Goal: Information Seeking & Learning: Learn about a topic

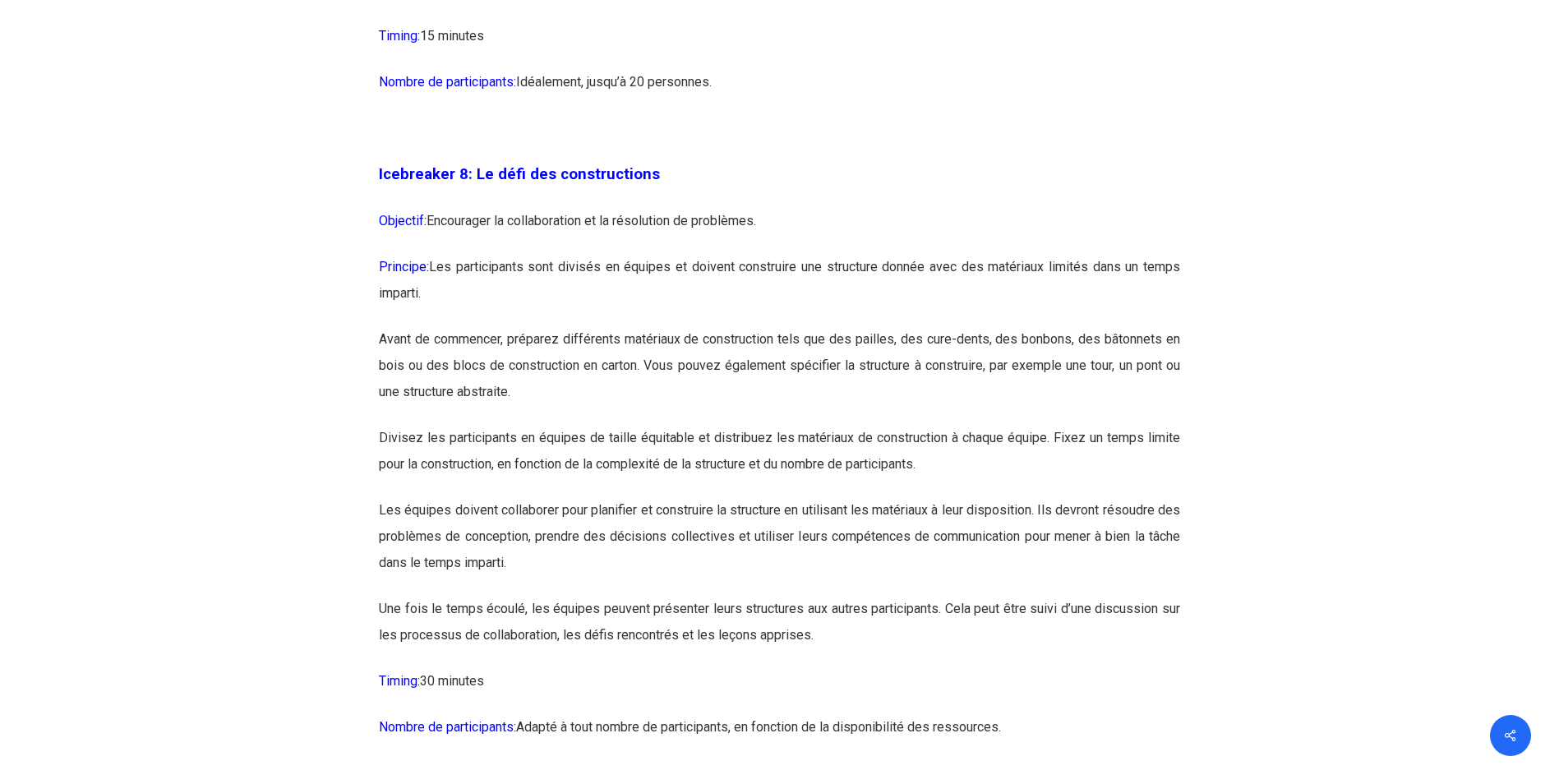
scroll to position [4601, 0]
drag, startPoint x: 690, startPoint y: 315, endPoint x: 992, endPoint y: 315, distance: 302.0
click at [992, 315] on p "Principe: Les participants sont divisés en équipes et doivent construire une st…" at bounding box center [779, 289] width 801 height 72
drag, startPoint x: 992, startPoint y: 315, endPoint x: 891, endPoint y: 408, distance: 137.3
click at [907, 407] on p "Avant de commencer, préparez différents matériaux de construction tels que des …" at bounding box center [779, 374] width 801 height 99
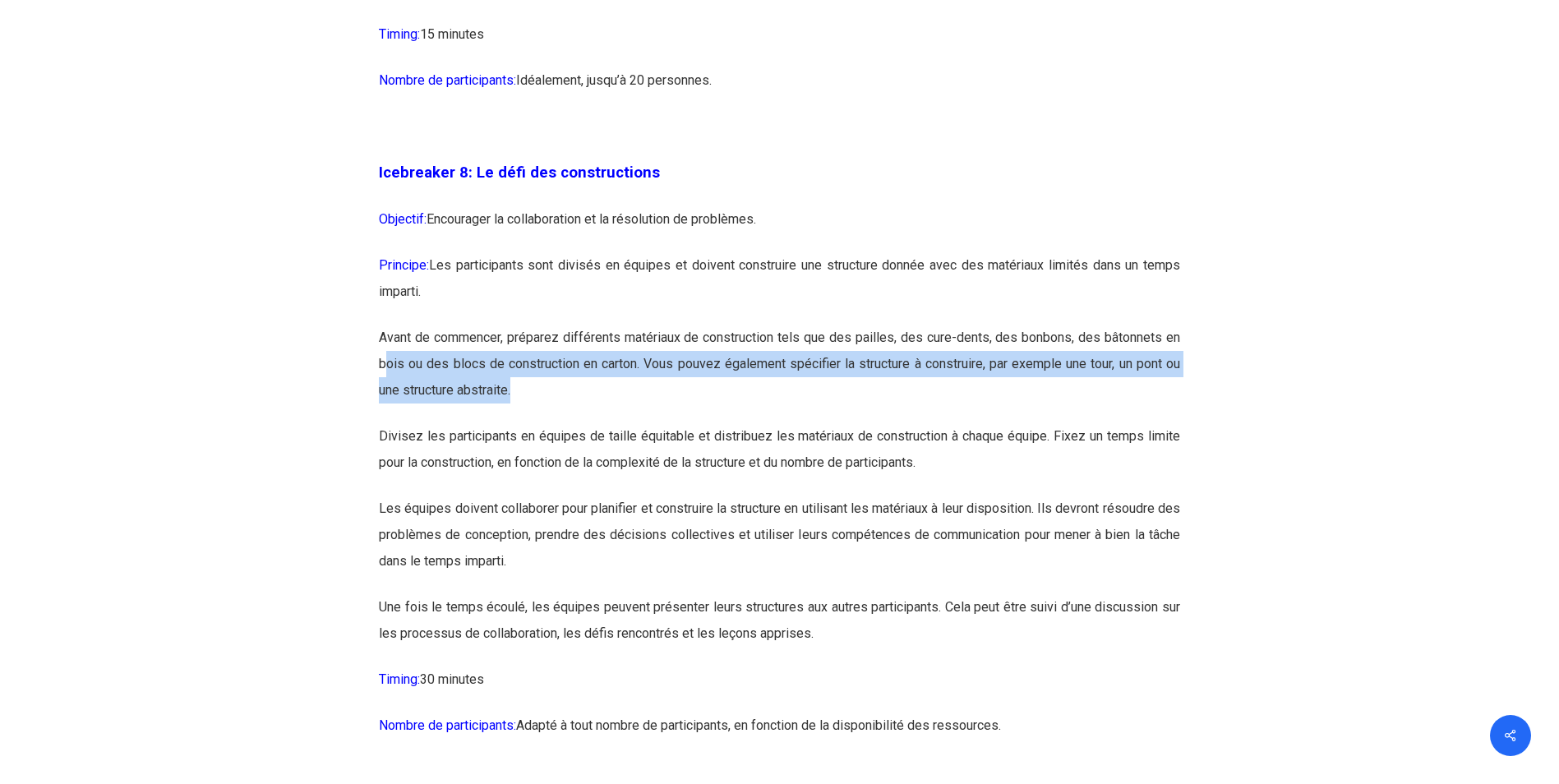
drag, startPoint x: 387, startPoint y: 415, endPoint x: 1129, endPoint y: 449, distance: 742.8
click at [1129, 423] on p "Avant de commencer, préparez différents matériaux de construction tels que des …" at bounding box center [779, 374] width 801 height 99
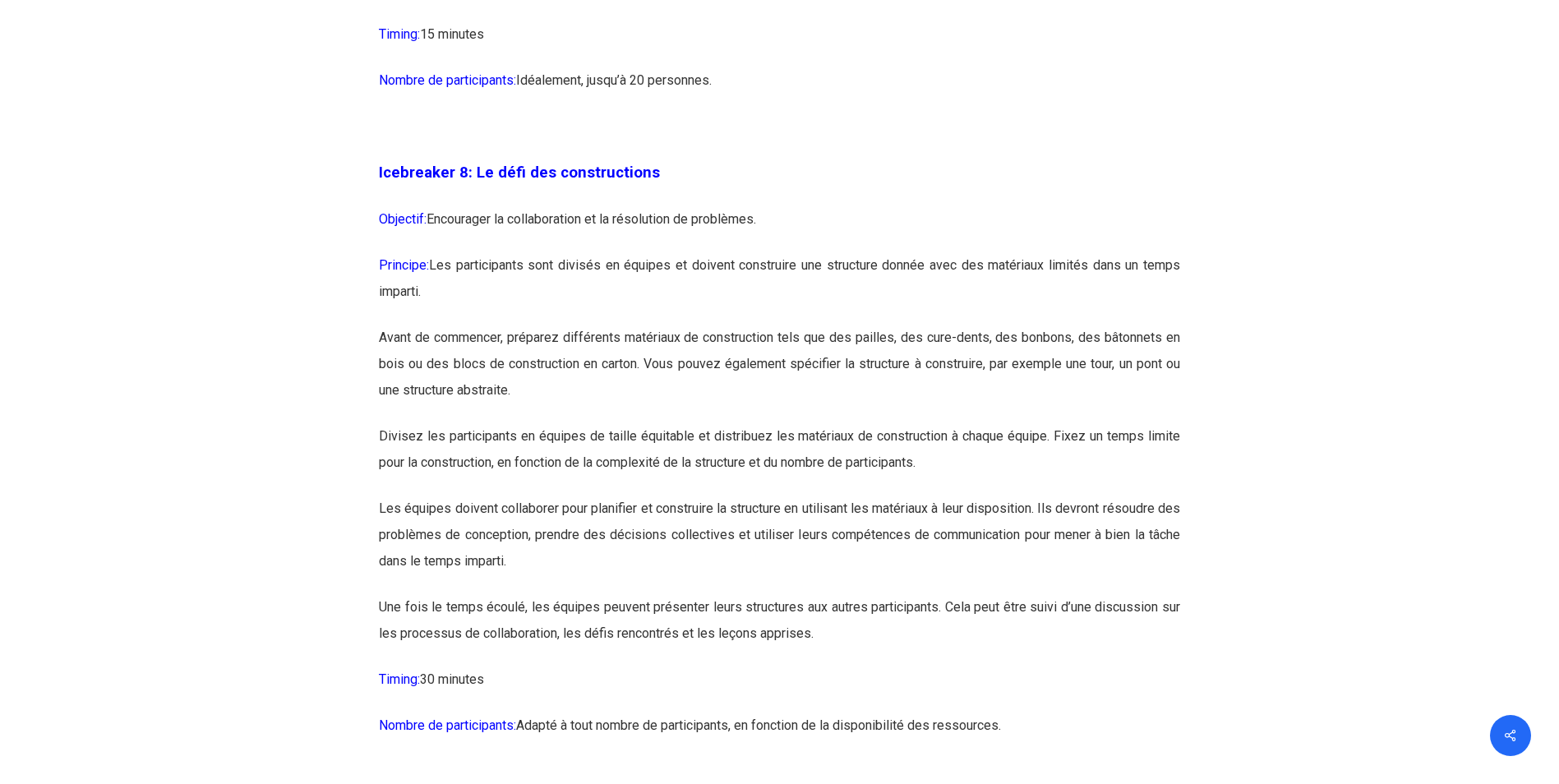
drag, startPoint x: 1129, startPoint y: 449, endPoint x: 712, endPoint y: 598, distance: 442.8
click at [712, 594] on p "Les équipes doivent collaborer pour planifier et construire la structure en uti…" at bounding box center [779, 545] width 801 height 99
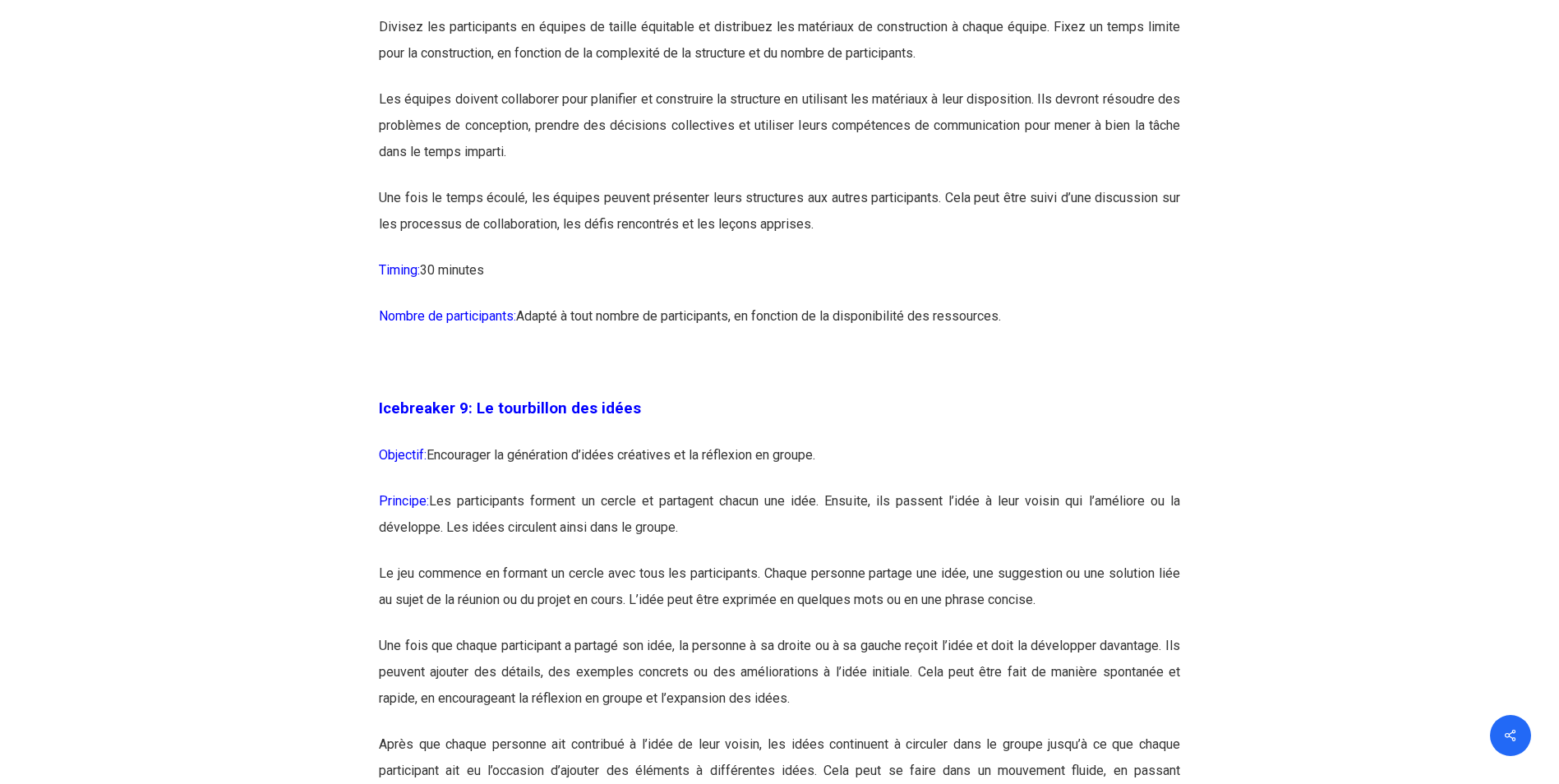
scroll to position [5012, 0]
drag, startPoint x: 466, startPoint y: 517, endPoint x: 839, endPoint y: 517, distance: 373.0
click at [839, 486] on p "Objectif: Encourager la génération d’idées créatives et la réflexion en groupe." at bounding box center [779, 463] width 801 height 46
drag, startPoint x: 839, startPoint y: 517, endPoint x: 801, endPoint y: 646, distance: 134.5
click at [801, 631] on p "Le jeu commence en formant un cercle avec tous les participants. Chaque personn…" at bounding box center [779, 595] width 801 height 72
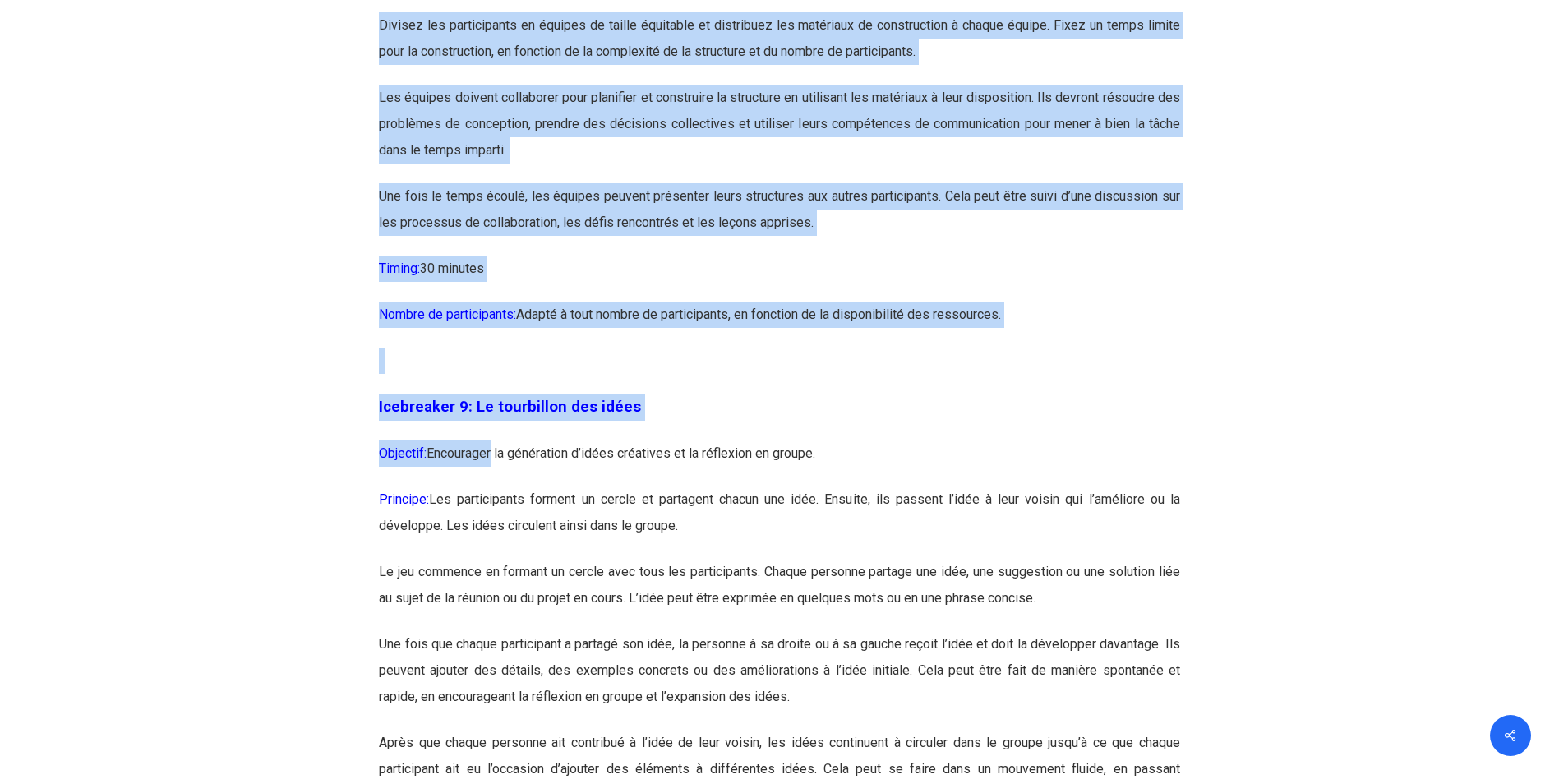
drag, startPoint x: 491, startPoint y: 531, endPoint x: 1259, endPoint y: 549, distance: 768.2
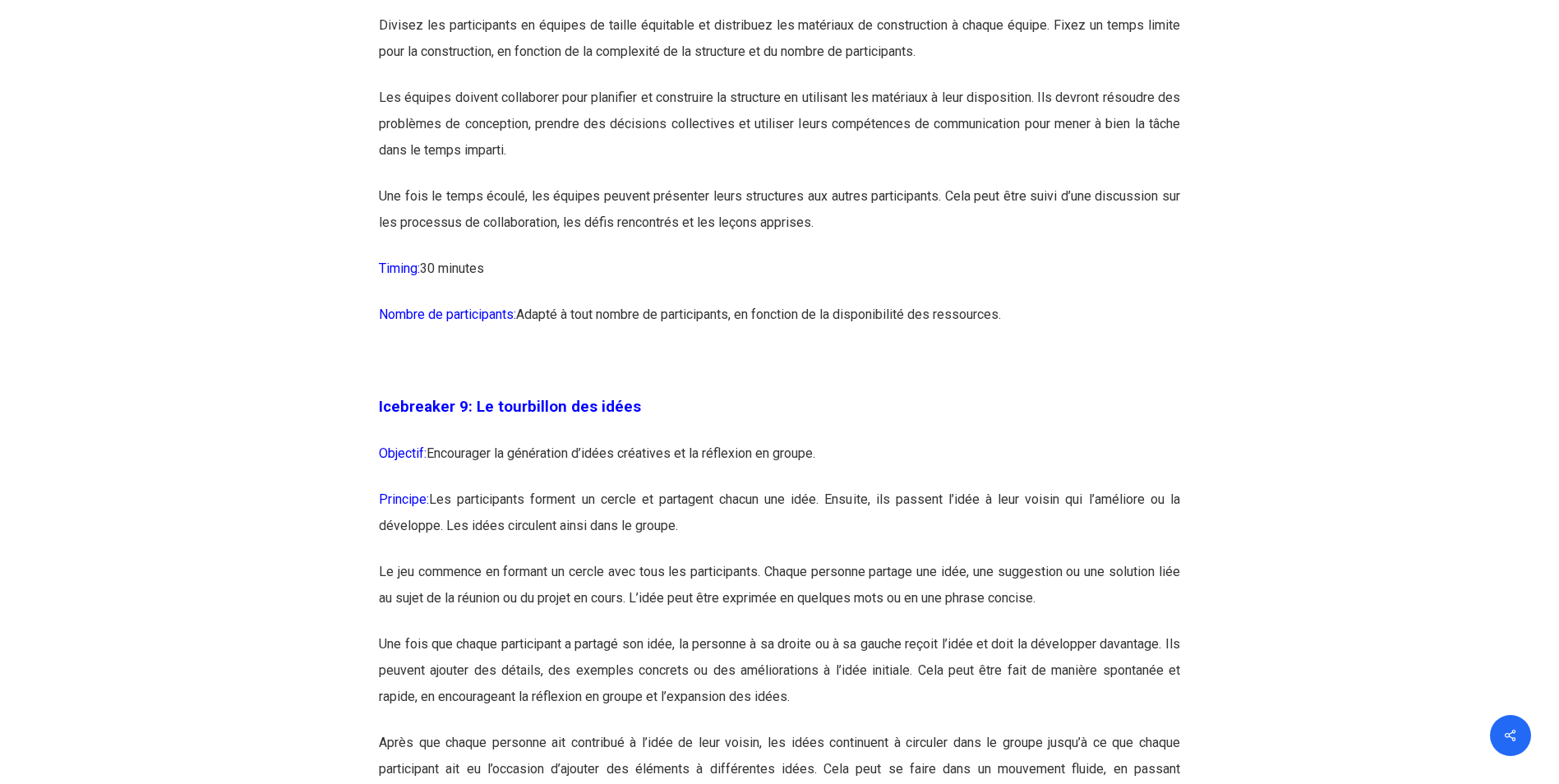
drag, startPoint x: 1259, startPoint y: 549, endPoint x: 940, endPoint y: 682, distance: 345.6
click at [940, 631] on p "Le jeu commence en formant un cercle avec tous les participants. Chaque personn…" at bounding box center [779, 595] width 801 height 72
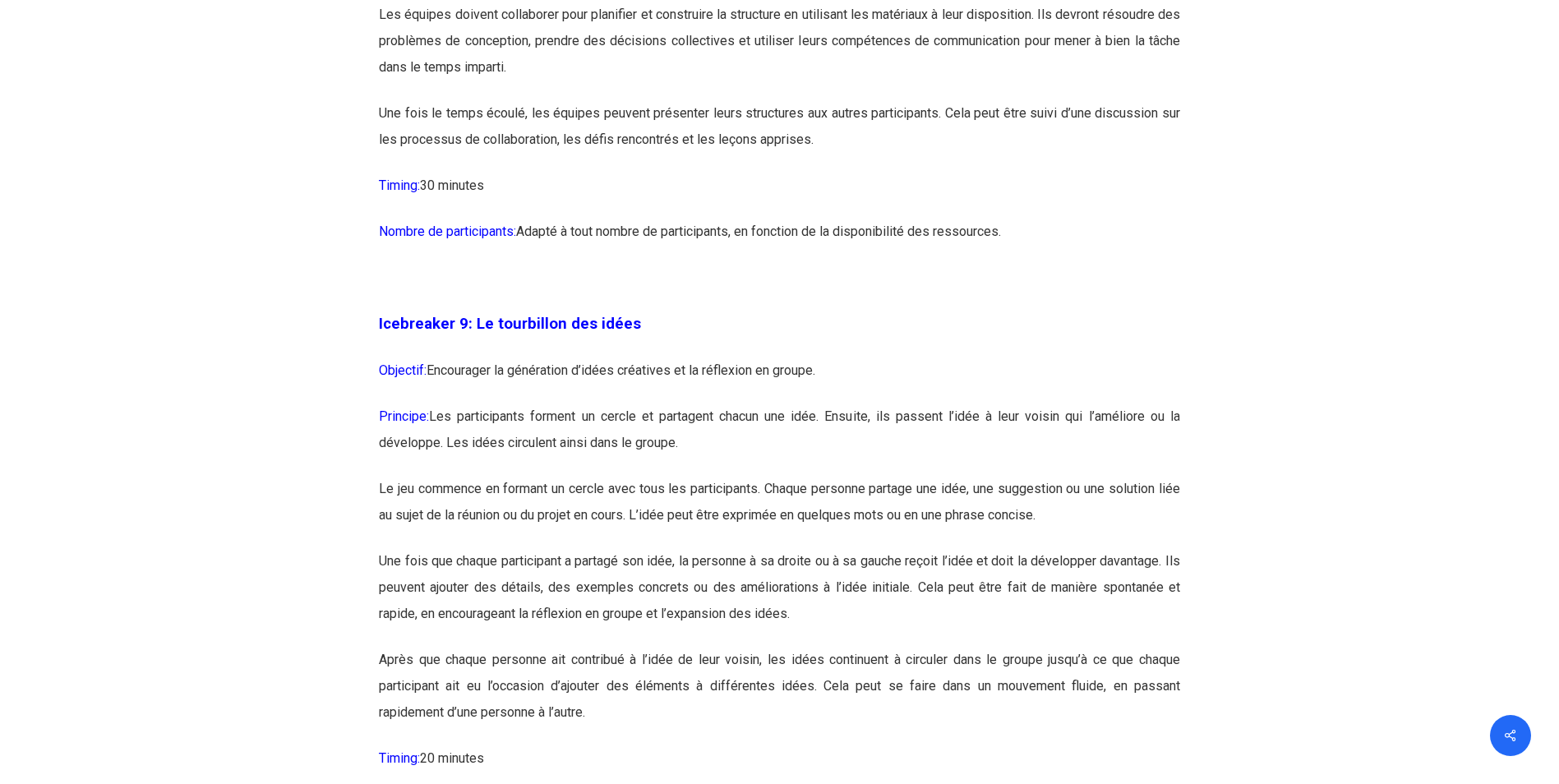
scroll to position [5341, 0]
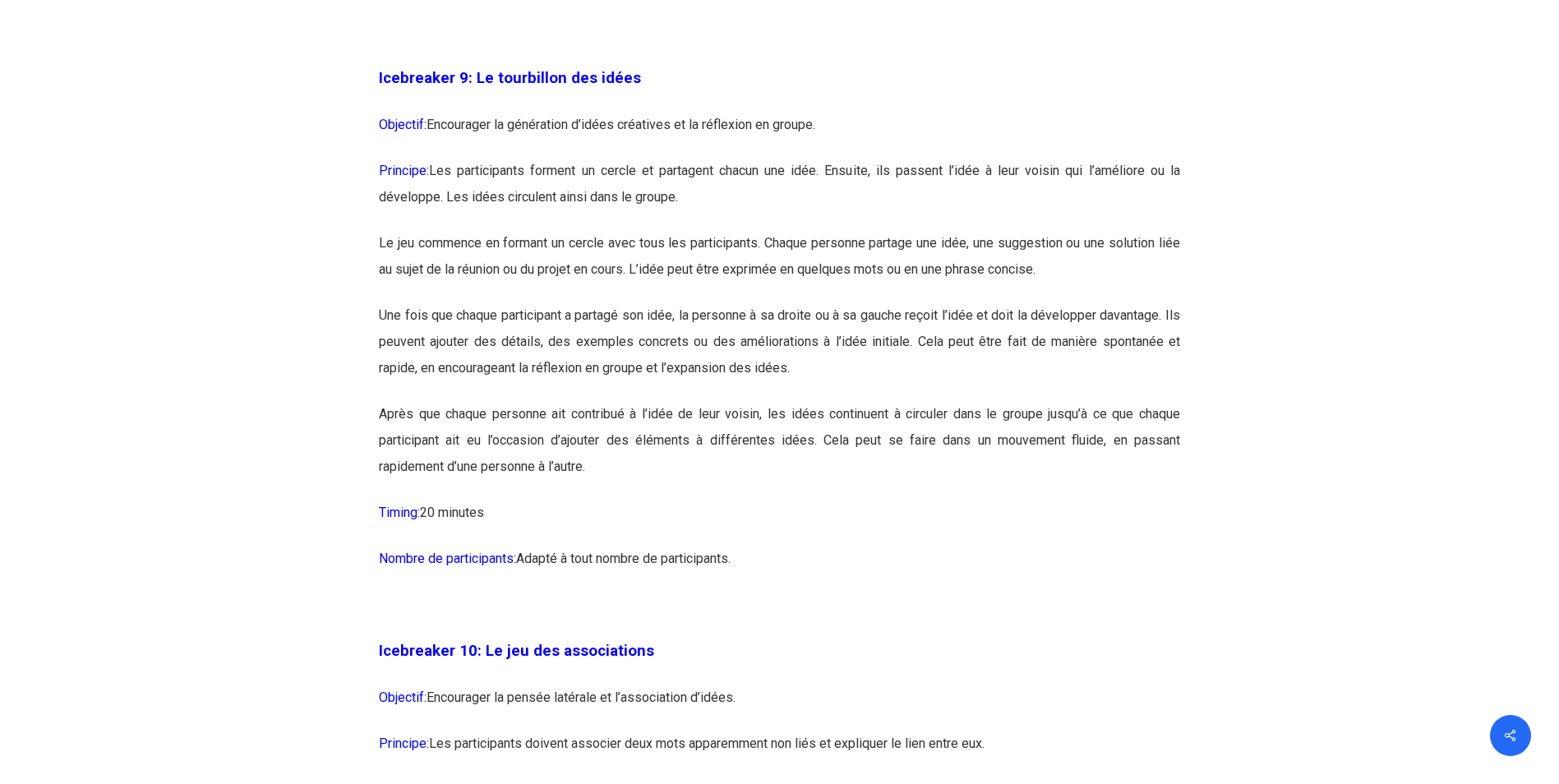
drag, startPoint x: 368, startPoint y: 325, endPoint x: 1239, endPoint y: 391, distance: 873.5
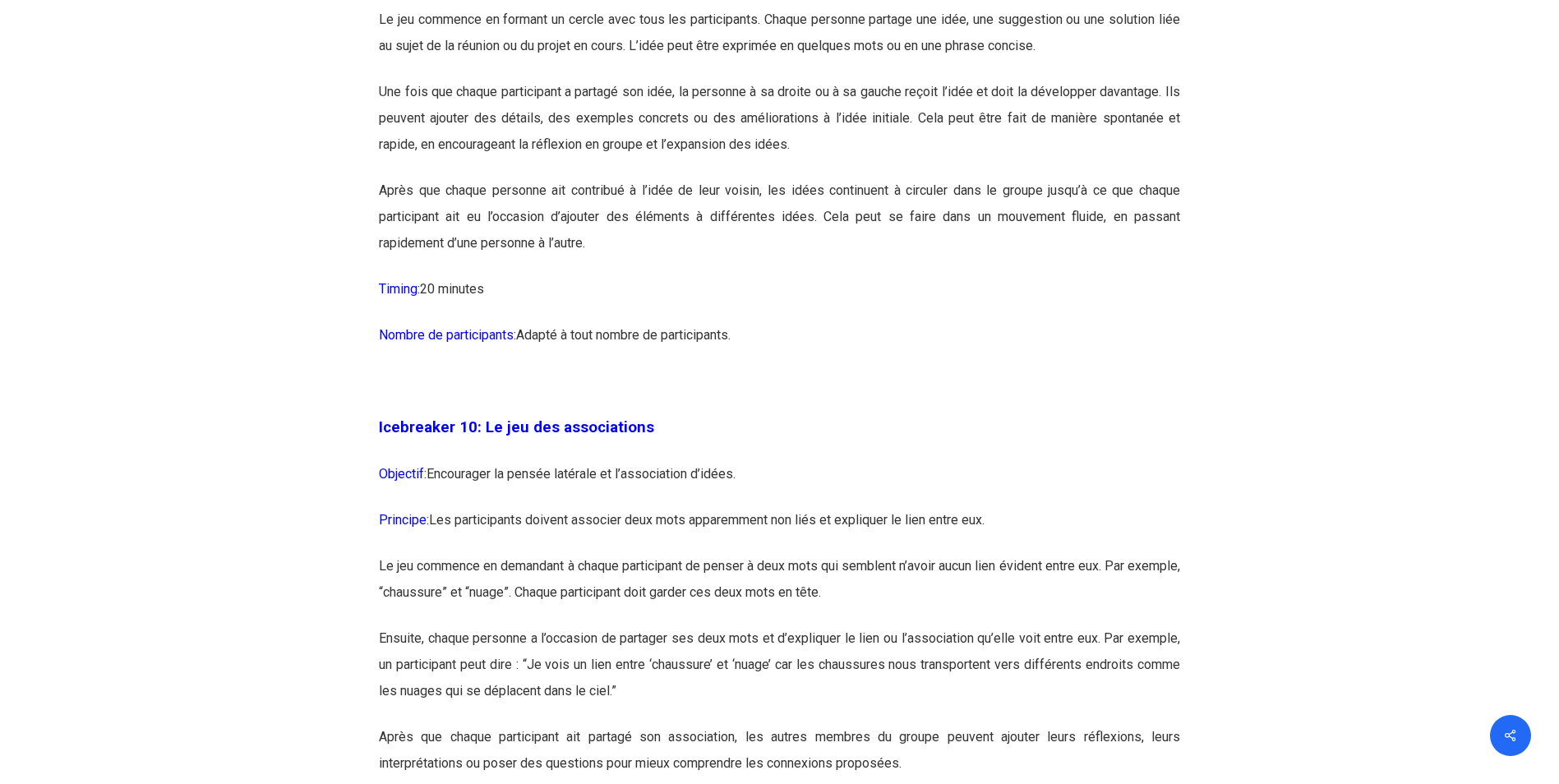
scroll to position [5588, 0]
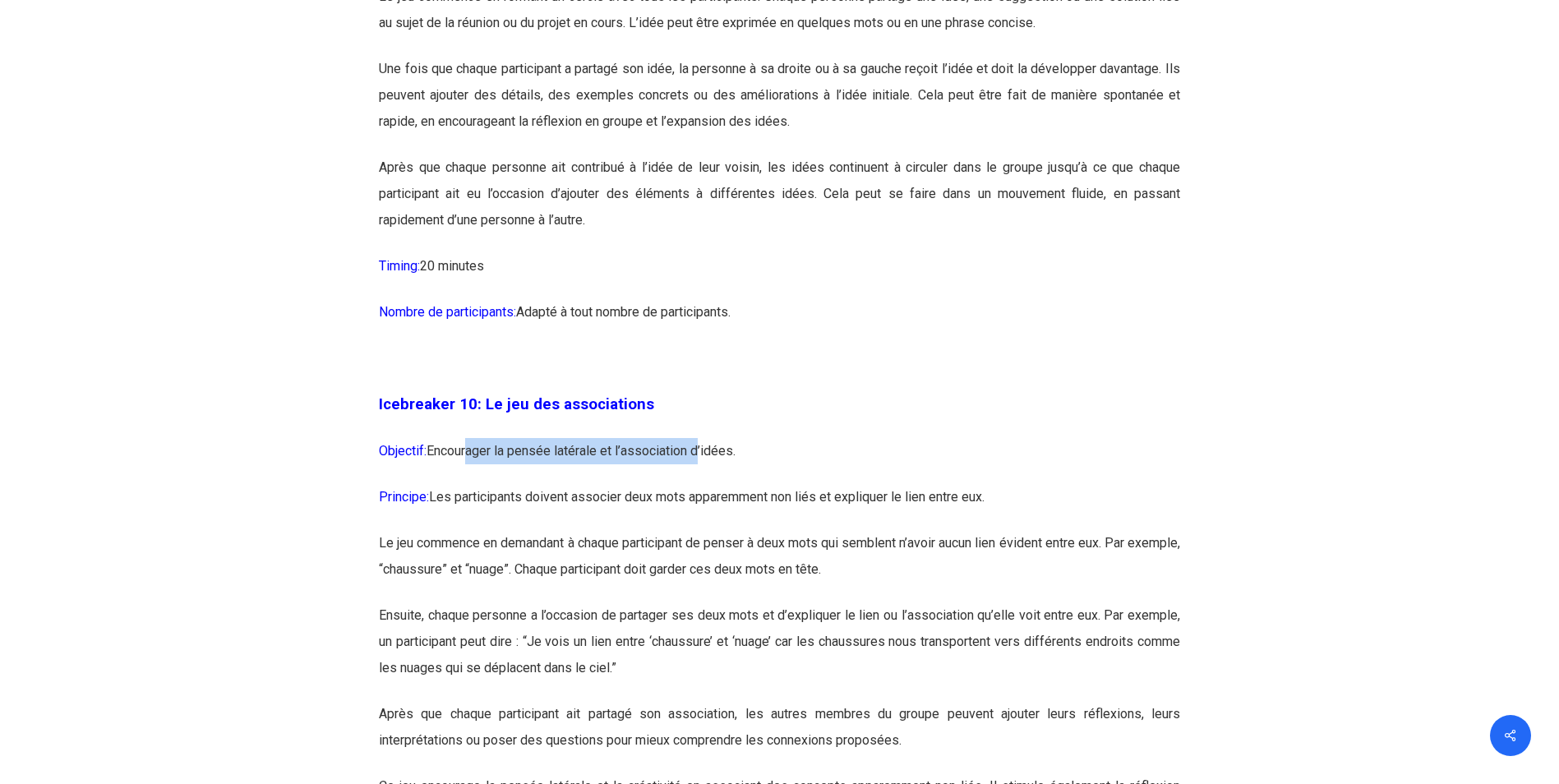
drag, startPoint x: 469, startPoint y: 515, endPoint x: 711, endPoint y: 515, distance: 242.0
click at [711, 484] on p "Objectif: Encourager la pensée latérale et l’association d’idées." at bounding box center [779, 461] width 801 height 46
drag, startPoint x: 711, startPoint y: 515, endPoint x: 848, endPoint y: 609, distance: 166.1
click at [862, 602] on p "Le jeu commence en demandant à chaque participant de penser à deux mots qui sem…" at bounding box center [779, 566] width 801 height 72
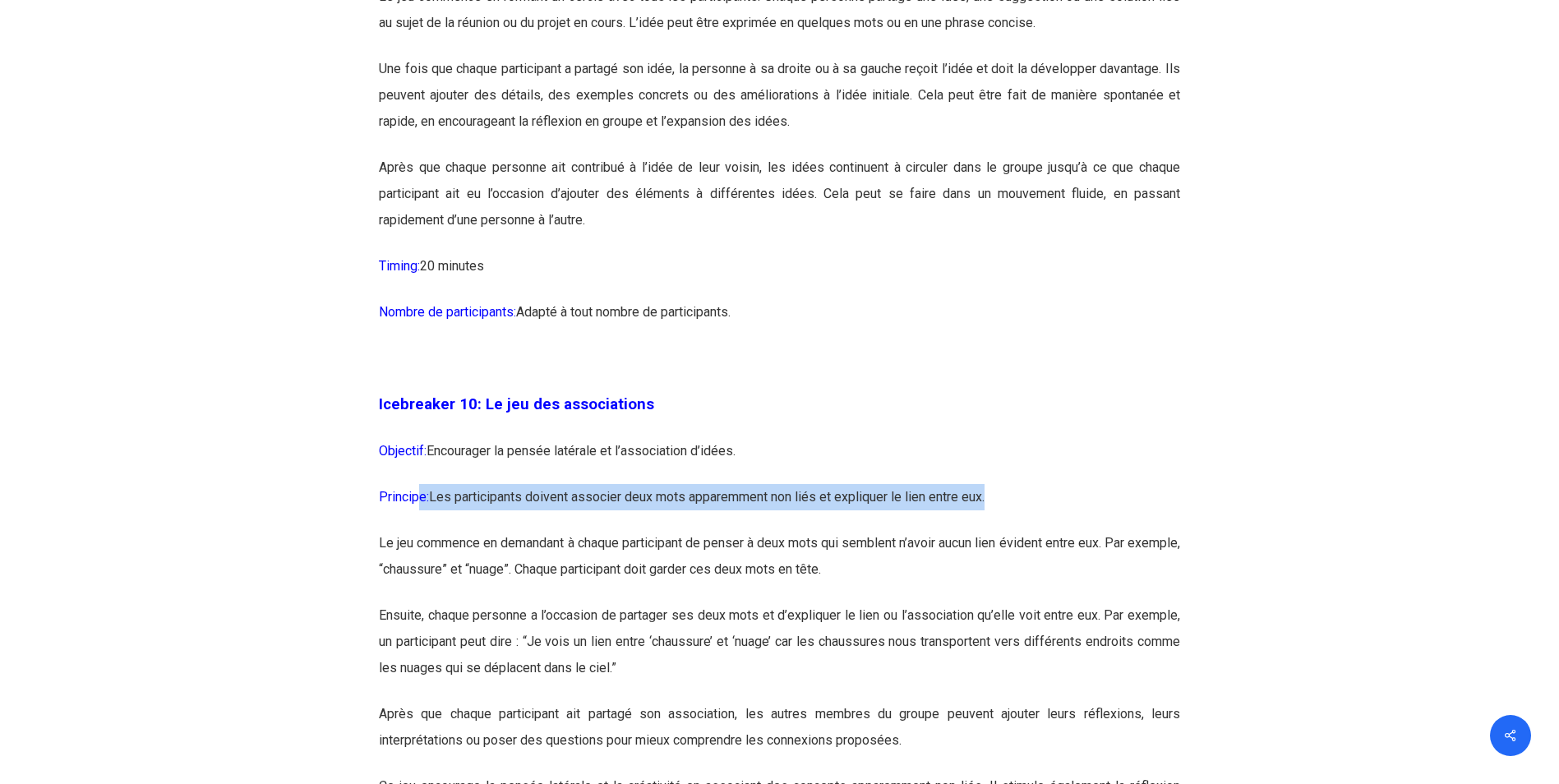
drag, startPoint x: 421, startPoint y: 542, endPoint x: 1056, endPoint y: 564, distance: 635.4
click at [1056, 530] on p "Principe: Les participants doivent associer deux mots apparemment non liés et e…" at bounding box center [779, 507] width 801 height 46
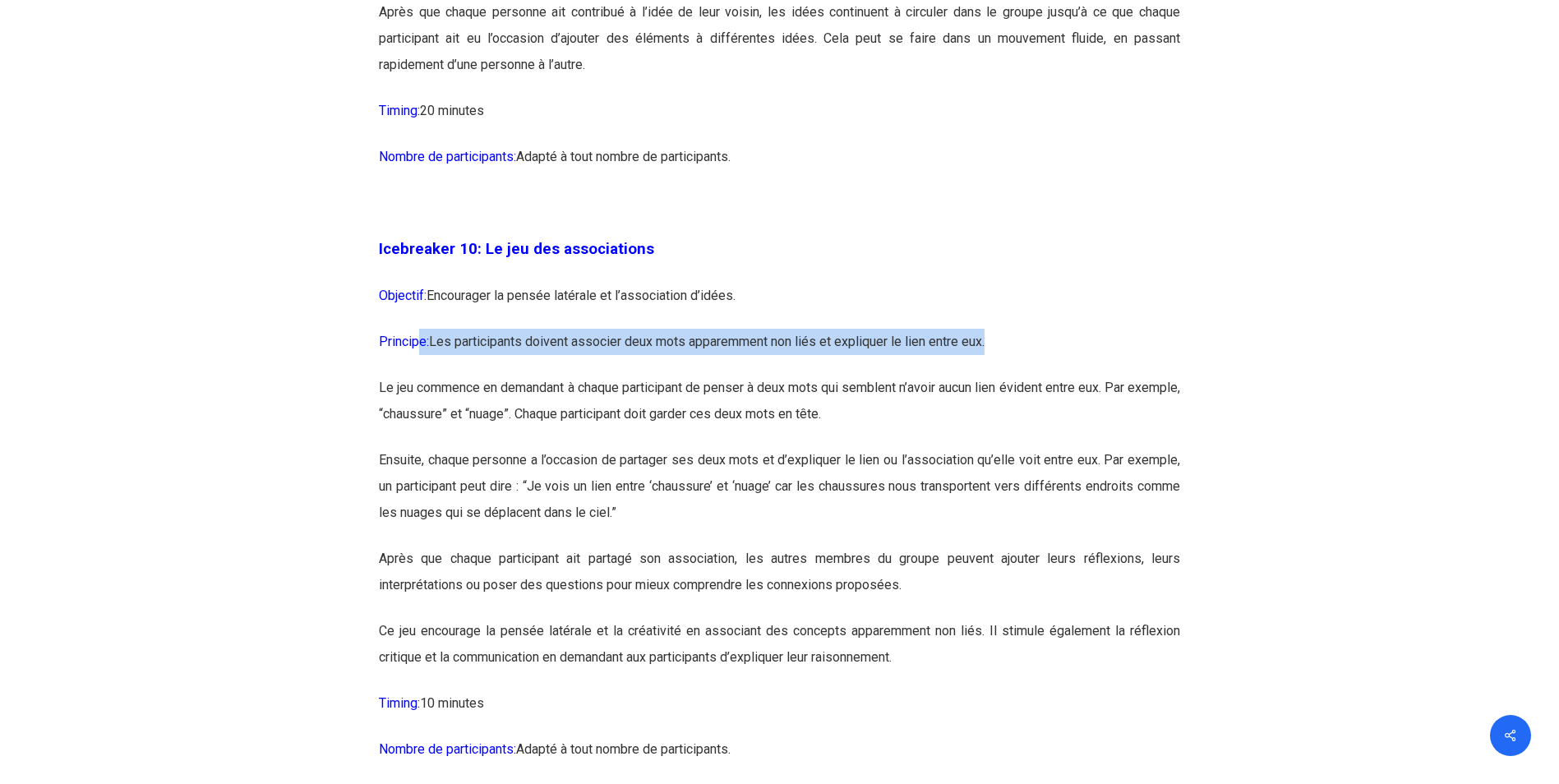
scroll to position [5751, 0]
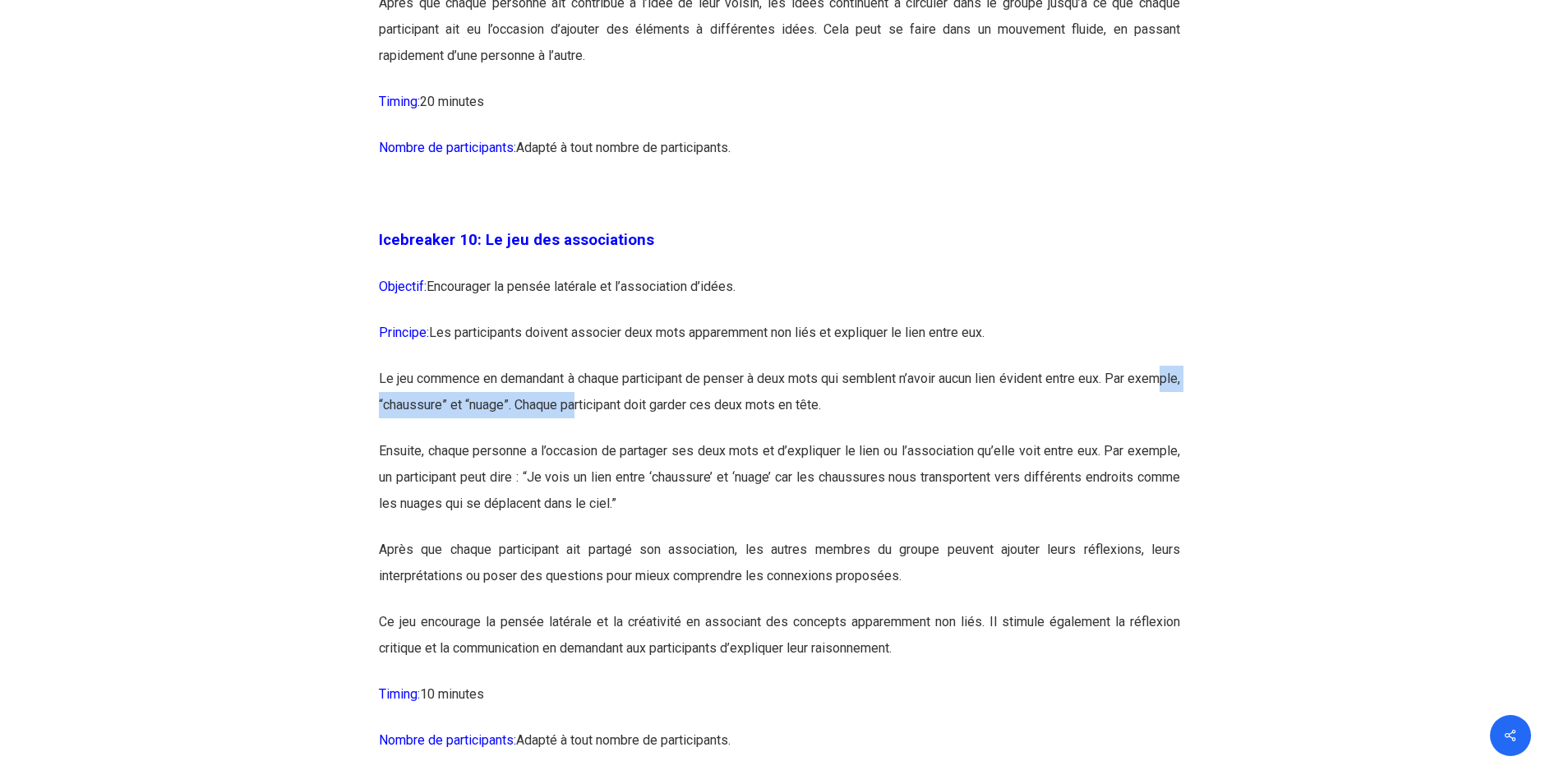
drag, startPoint x: 406, startPoint y: 448, endPoint x: 633, endPoint y: 447, distance: 227.0
click at [633, 438] on p "Le jeu commence en demandant à chaque participant de penser à deux mots qui sem…" at bounding box center [779, 401] width 801 height 72
drag, startPoint x: 633, startPoint y: 447, endPoint x: 632, endPoint y: 466, distance: 19.0
click at [632, 438] on p "Le jeu commence en demandant à chaque participant de penser à deux mots qui sem…" at bounding box center [779, 401] width 801 height 72
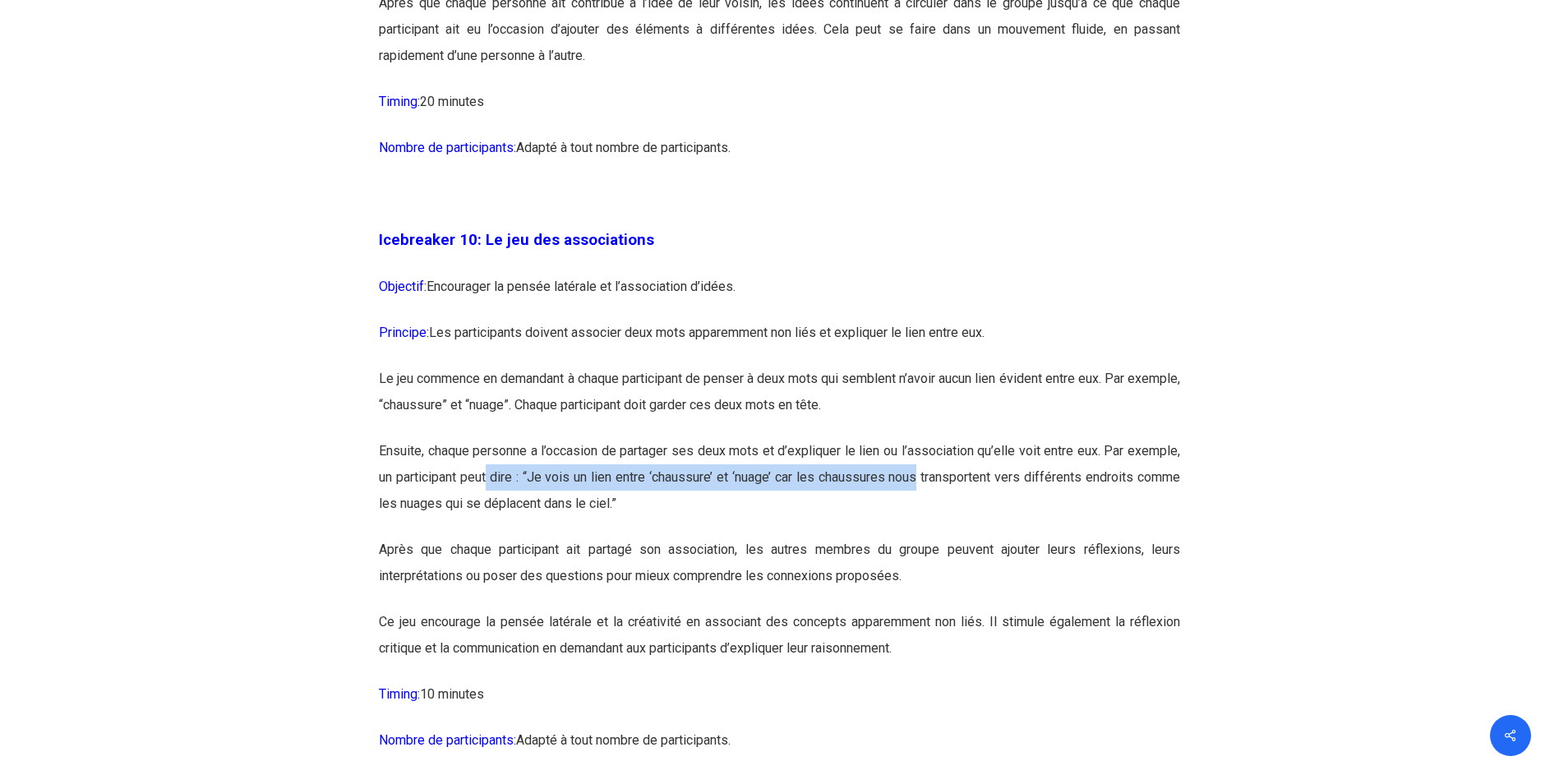
drag, startPoint x: 488, startPoint y: 517, endPoint x: 915, endPoint y: 517, distance: 427.0
click at [915, 517] on p "Ensuite, chaque personne a l’occasion de partager ses deux mots et d’expliquer …" at bounding box center [779, 487] width 801 height 99
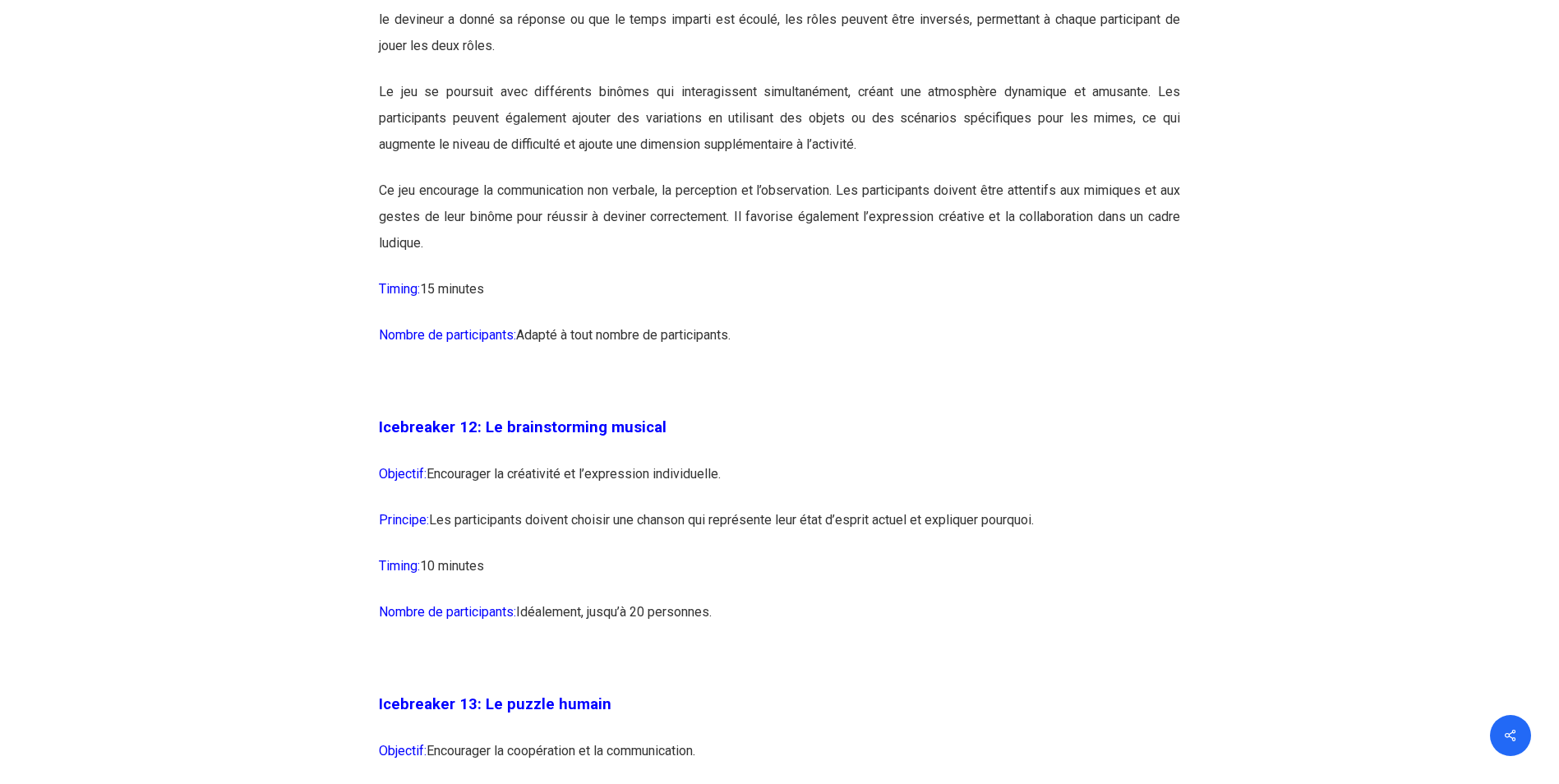
scroll to position [6902, 0]
drag, startPoint x: 480, startPoint y: 485, endPoint x: 646, endPoint y: 485, distance: 166.0
click at [646, 434] on span "Icebreaker 12: Le brainstorming musical" at bounding box center [522, 425] width 288 height 18
drag, startPoint x: 646, startPoint y: 485, endPoint x: 583, endPoint y: 541, distance: 84.3
click at [583, 505] on p "Objectif: Encourager la créativité et l’expression individuelle." at bounding box center [779, 482] width 801 height 46
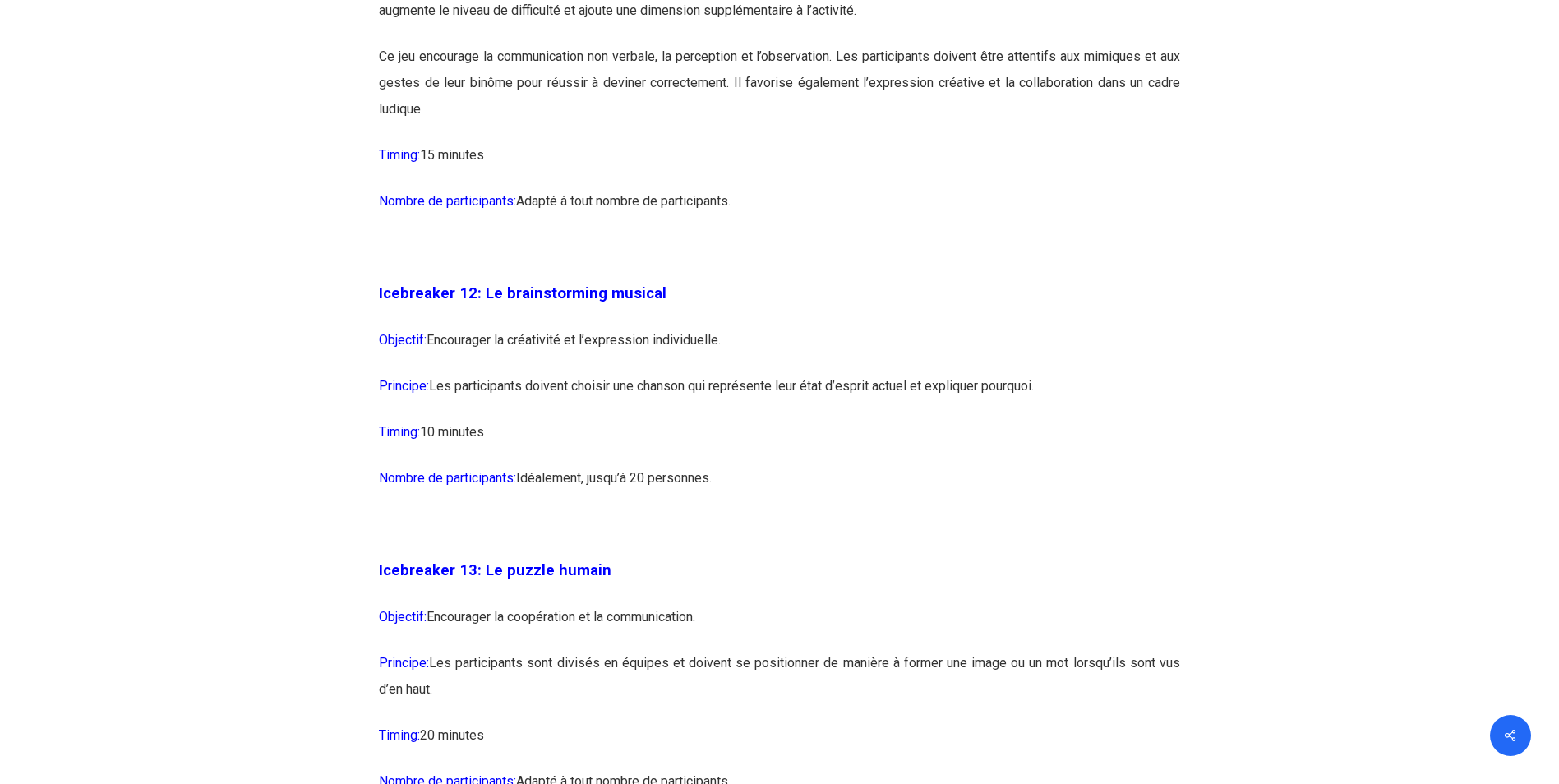
scroll to position [7066, 0]
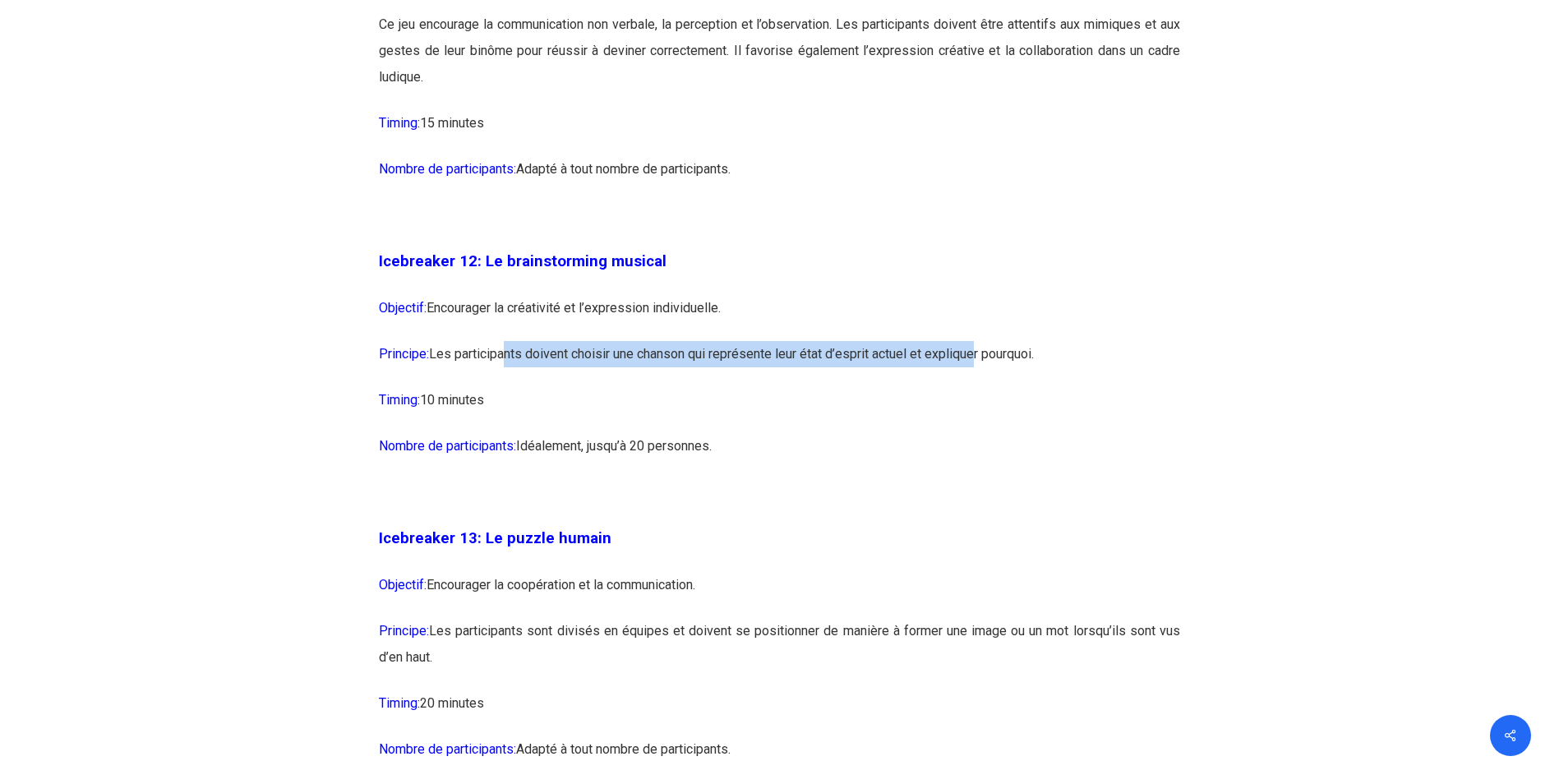
drag, startPoint x: 513, startPoint y: 407, endPoint x: 979, endPoint y: 407, distance: 466.0
click at [979, 387] on p "Principe: Les participants doivent choisir une chanson qui représente leur état…" at bounding box center [779, 364] width 801 height 46
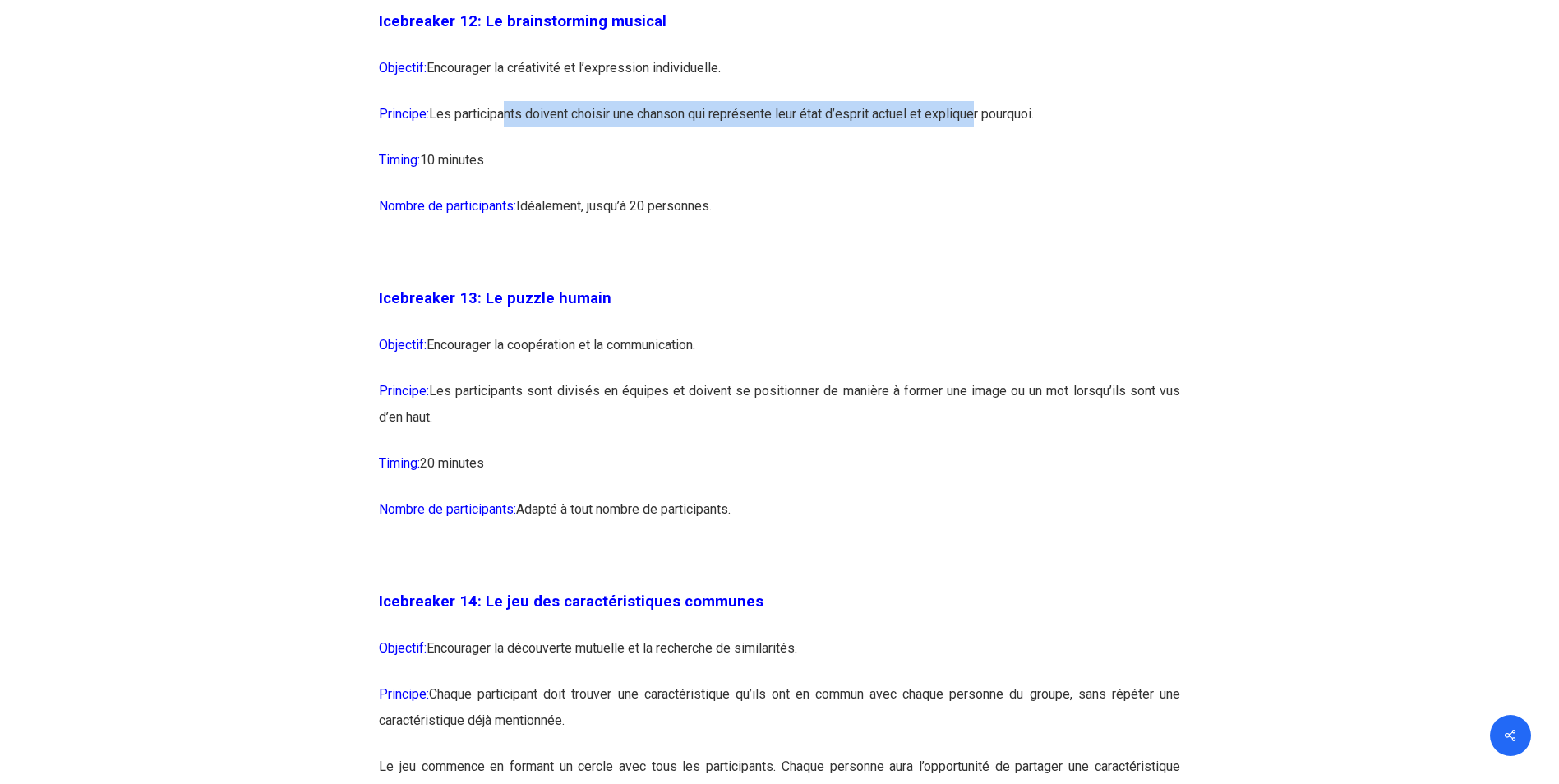
scroll to position [7313, 0]
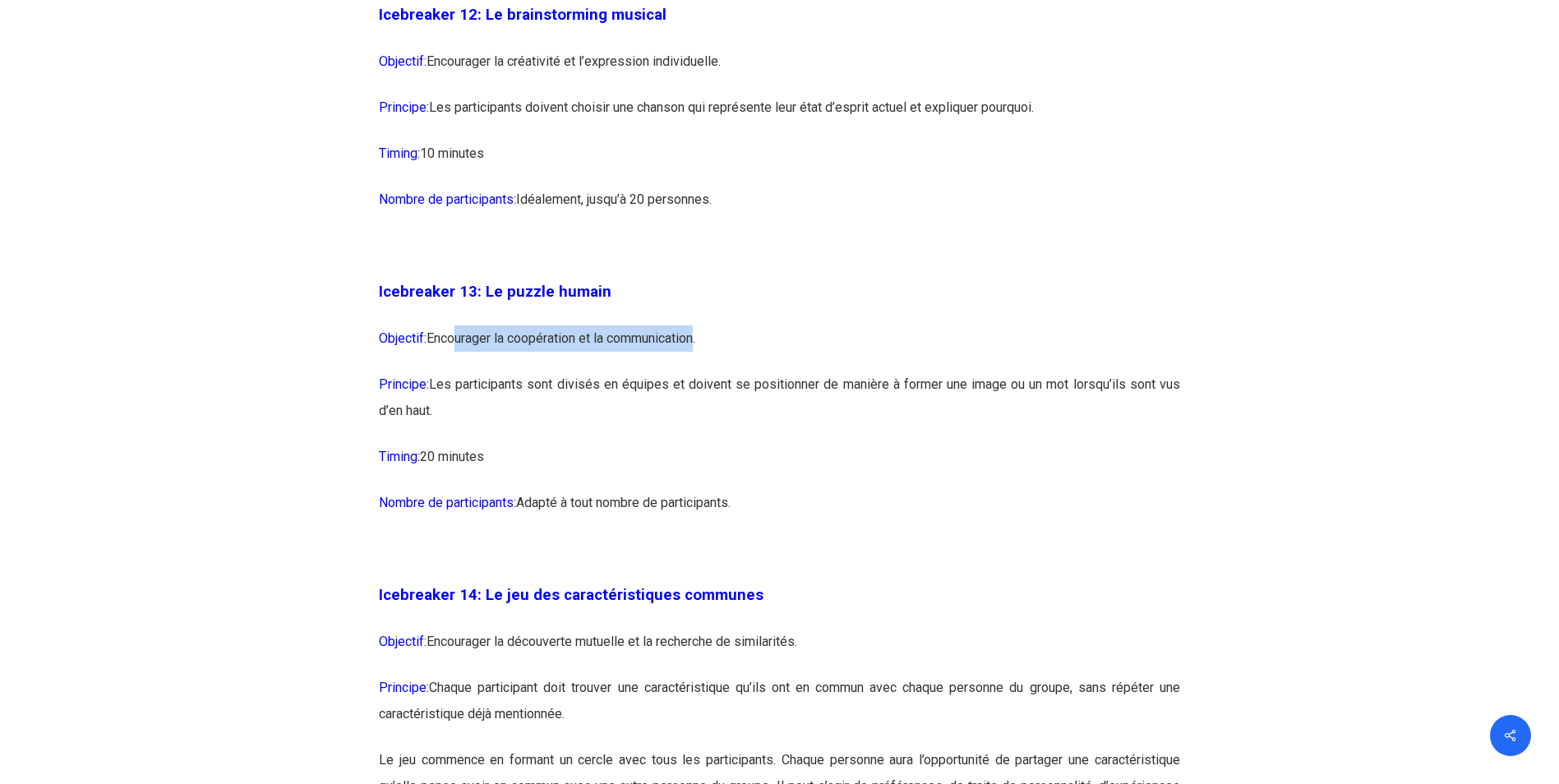
drag, startPoint x: 449, startPoint y: 387, endPoint x: 696, endPoint y: 396, distance: 247.2
click at [696, 371] on p "Objectif: Encourager la coopération et la communication." at bounding box center [779, 349] width 801 height 46
drag, startPoint x: 696, startPoint y: 396, endPoint x: 629, endPoint y: 480, distance: 107.4
click at [629, 443] on p "Principe: Les participants sont divisés en équipes et doivent se positionner de…" at bounding box center [779, 407] width 801 height 72
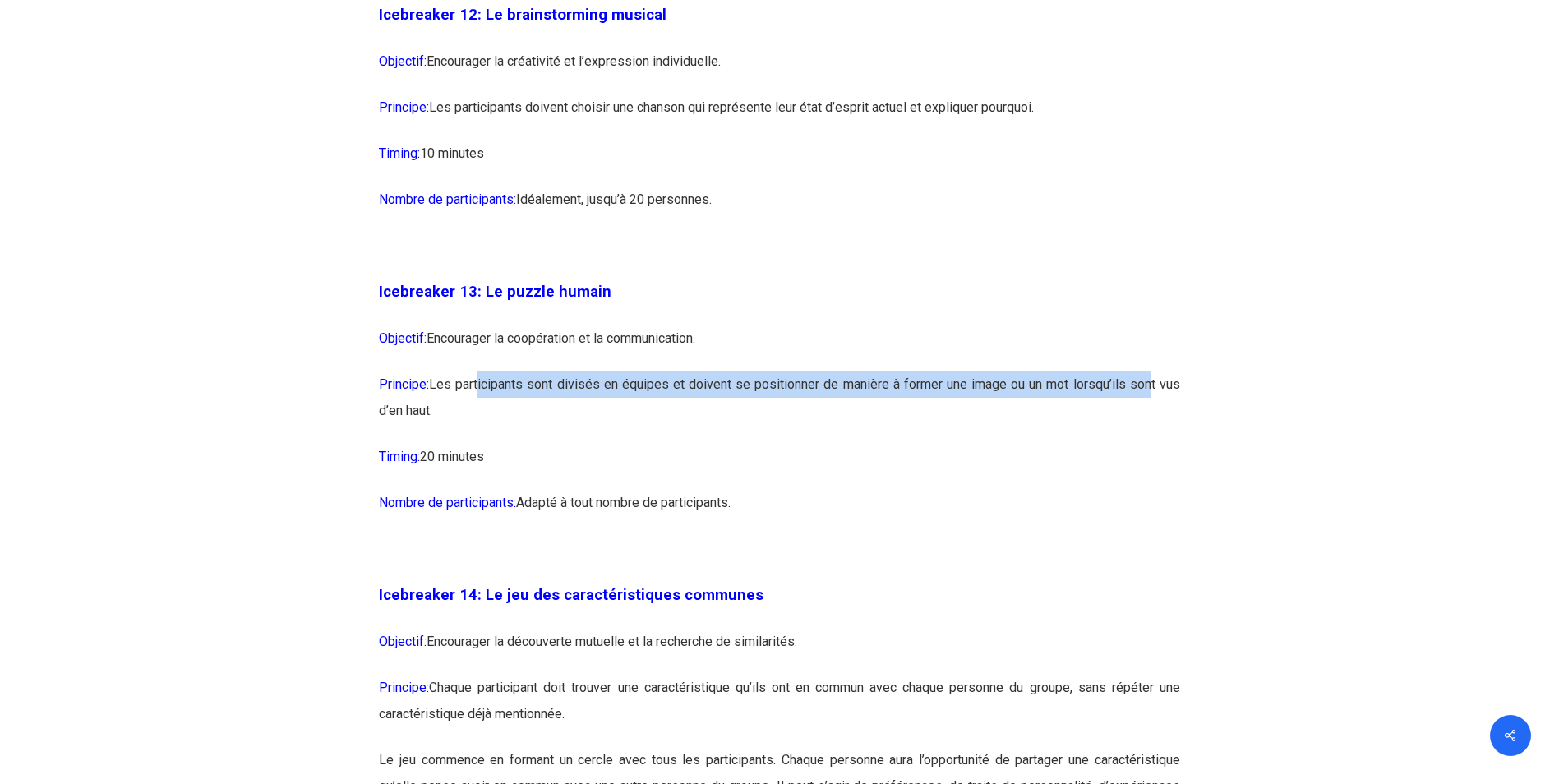
drag, startPoint x: 507, startPoint y: 438, endPoint x: 1141, endPoint y: 435, distance: 634.0
click at [1141, 435] on p "Principe: Les participants sont divisés en équipes et doivent se positionner de…" at bounding box center [779, 407] width 801 height 72
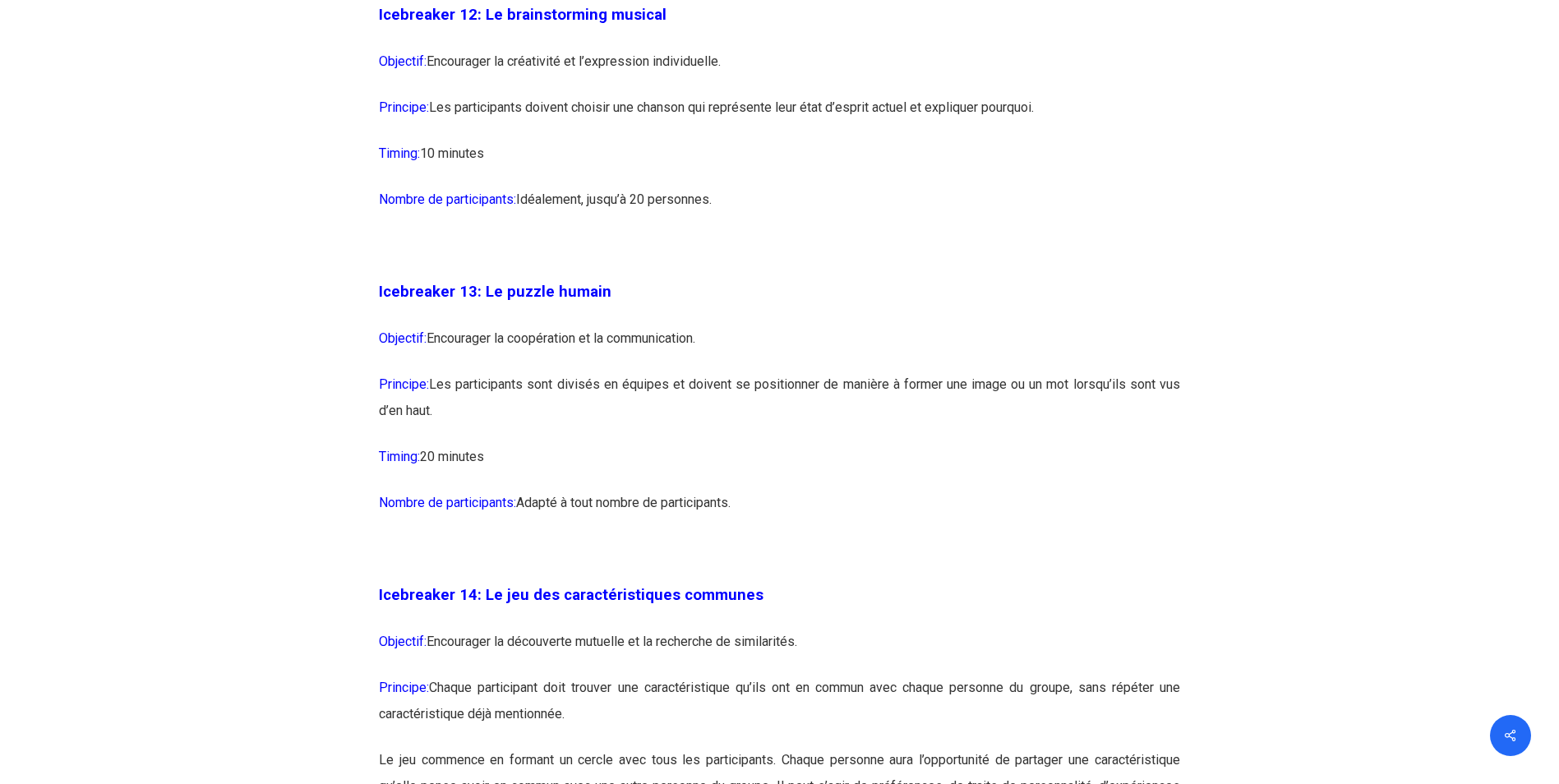
click at [965, 489] on p "Timing: 20 minutes" at bounding box center [779, 466] width 801 height 46
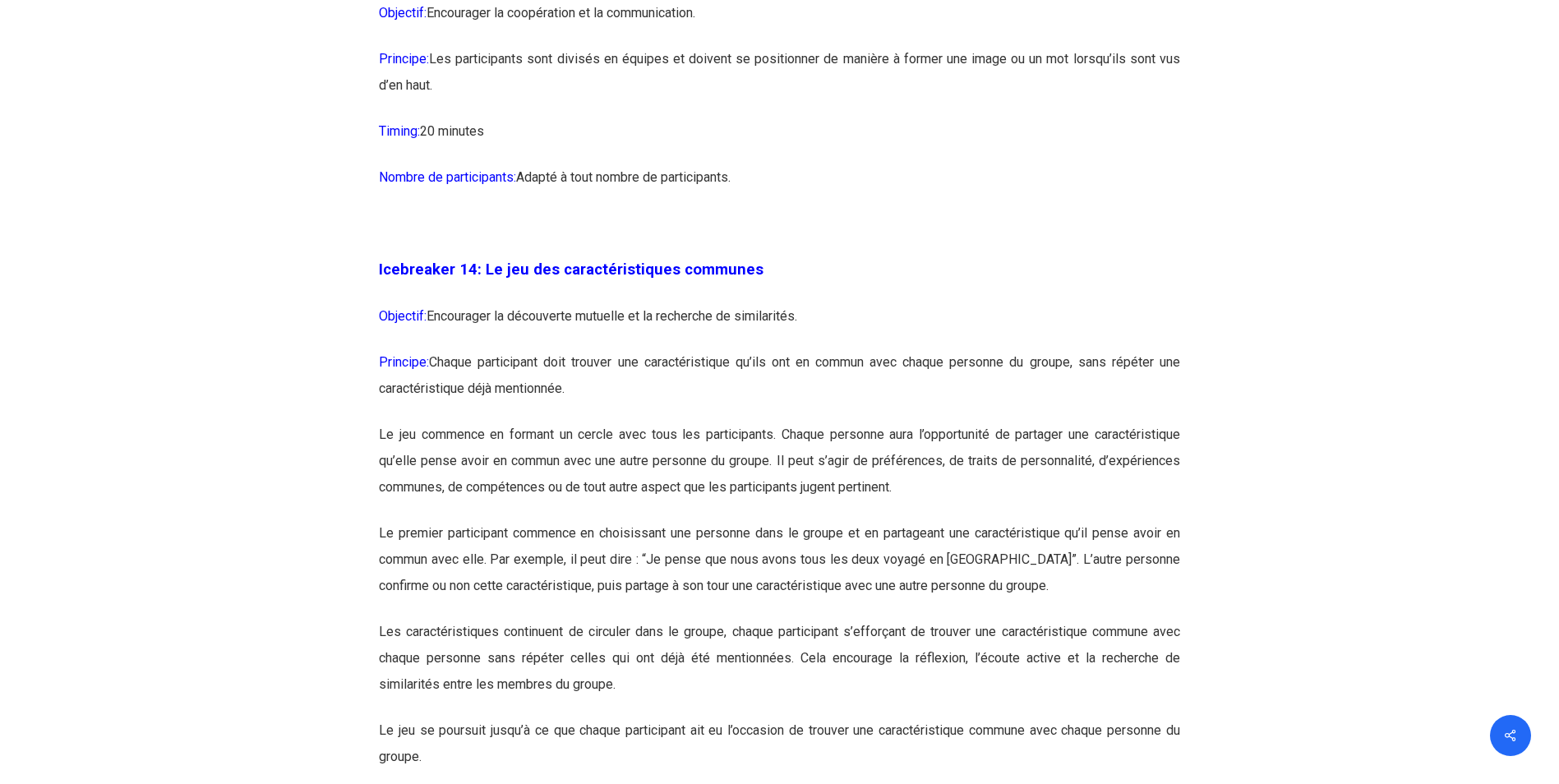
scroll to position [7642, 0]
drag, startPoint x: 435, startPoint y: 369, endPoint x: 1004, endPoint y: 369, distance: 569.0
click at [1004, 346] on p "Objectif: Encourager la découverte mutuelle et la recherche de similarités." at bounding box center [779, 323] width 801 height 46
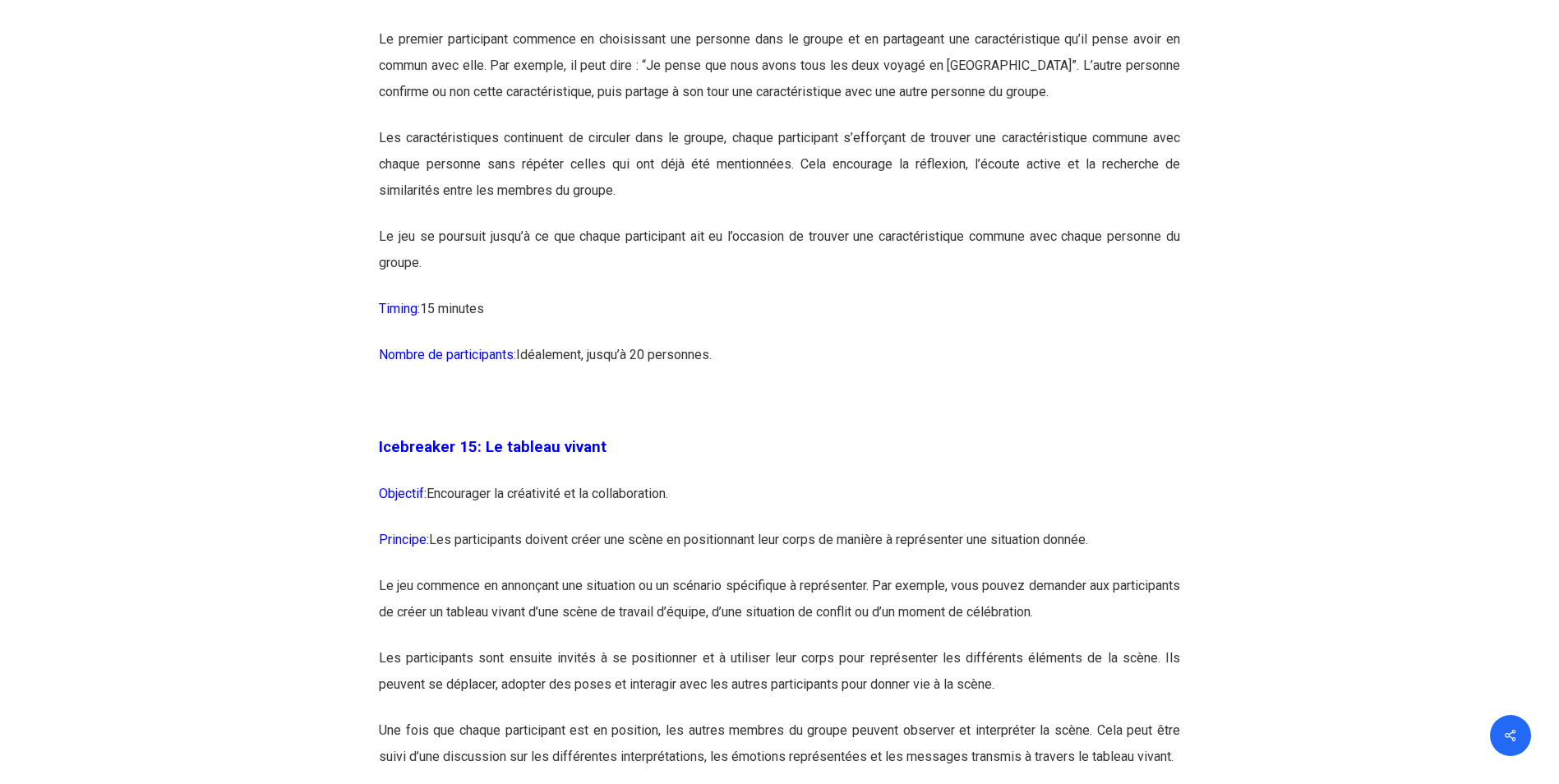
scroll to position [8299, 0]
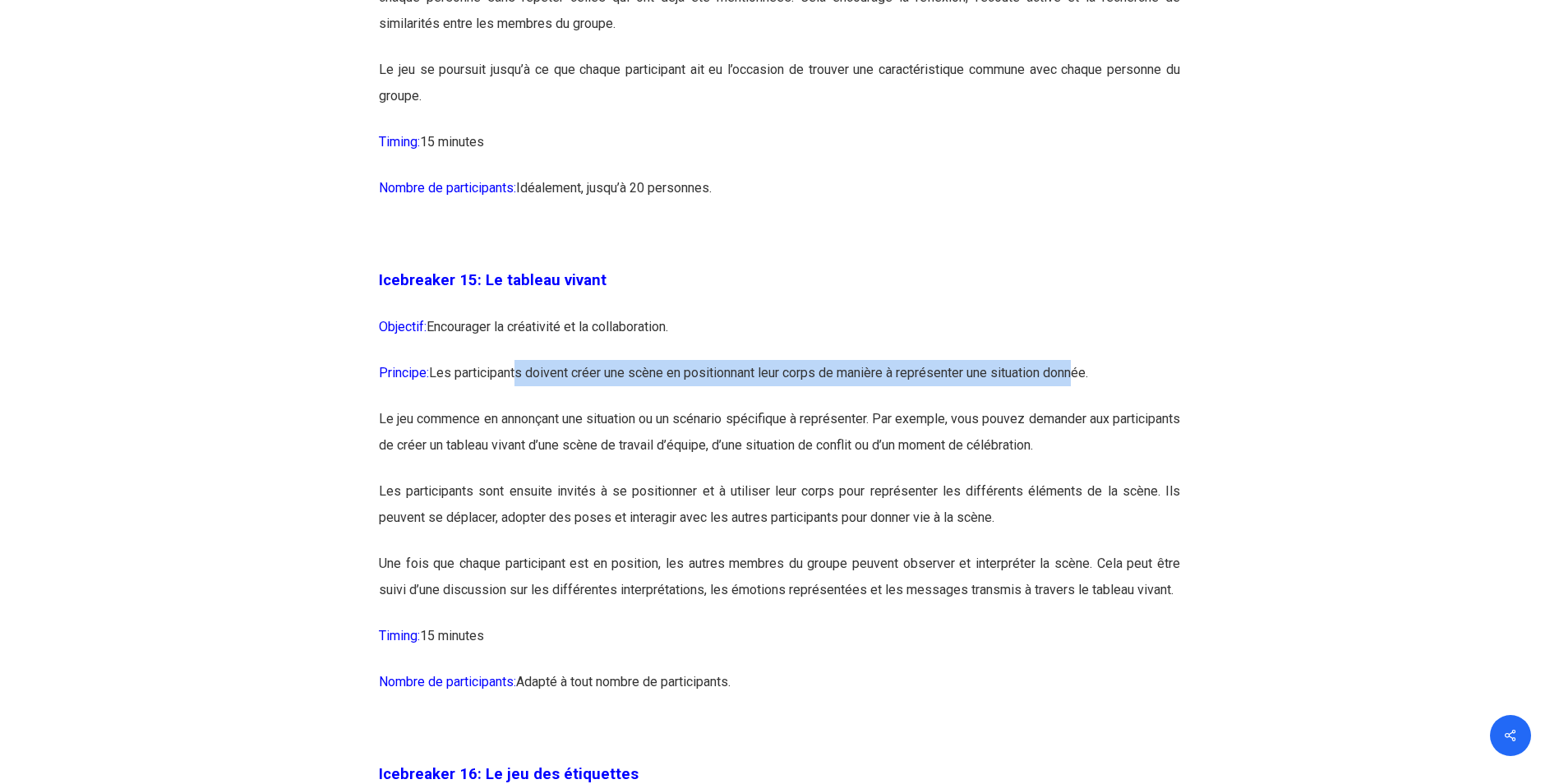
drag, startPoint x: 522, startPoint y: 420, endPoint x: 1084, endPoint y: 433, distance: 562.2
click at [1084, 406] on p "Principe: Les participants doivent créer une scène en positionnant leur corps d…" at bounding box center [779, 383] width 801 height 46
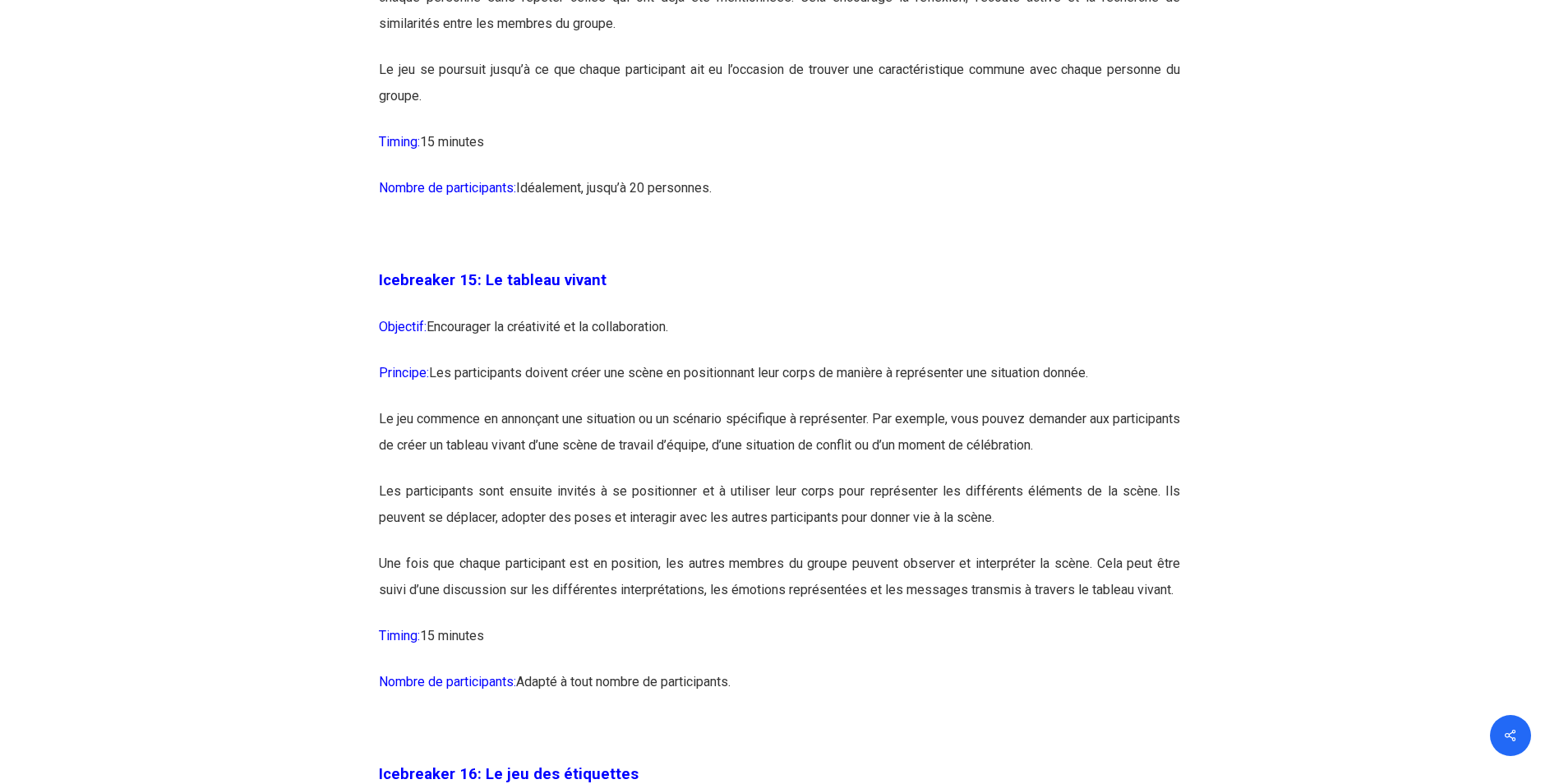
drag, startPoint x: 1084, startPoint y: 433, endPoint x: 1021, endPoint y: 510, distance: 99.5
click at [1021, 478] on p "Le jeu commence en annonçant une situation ou un scénario spécifique à représen…" at bounding box center [779, 442] width 801 height 72
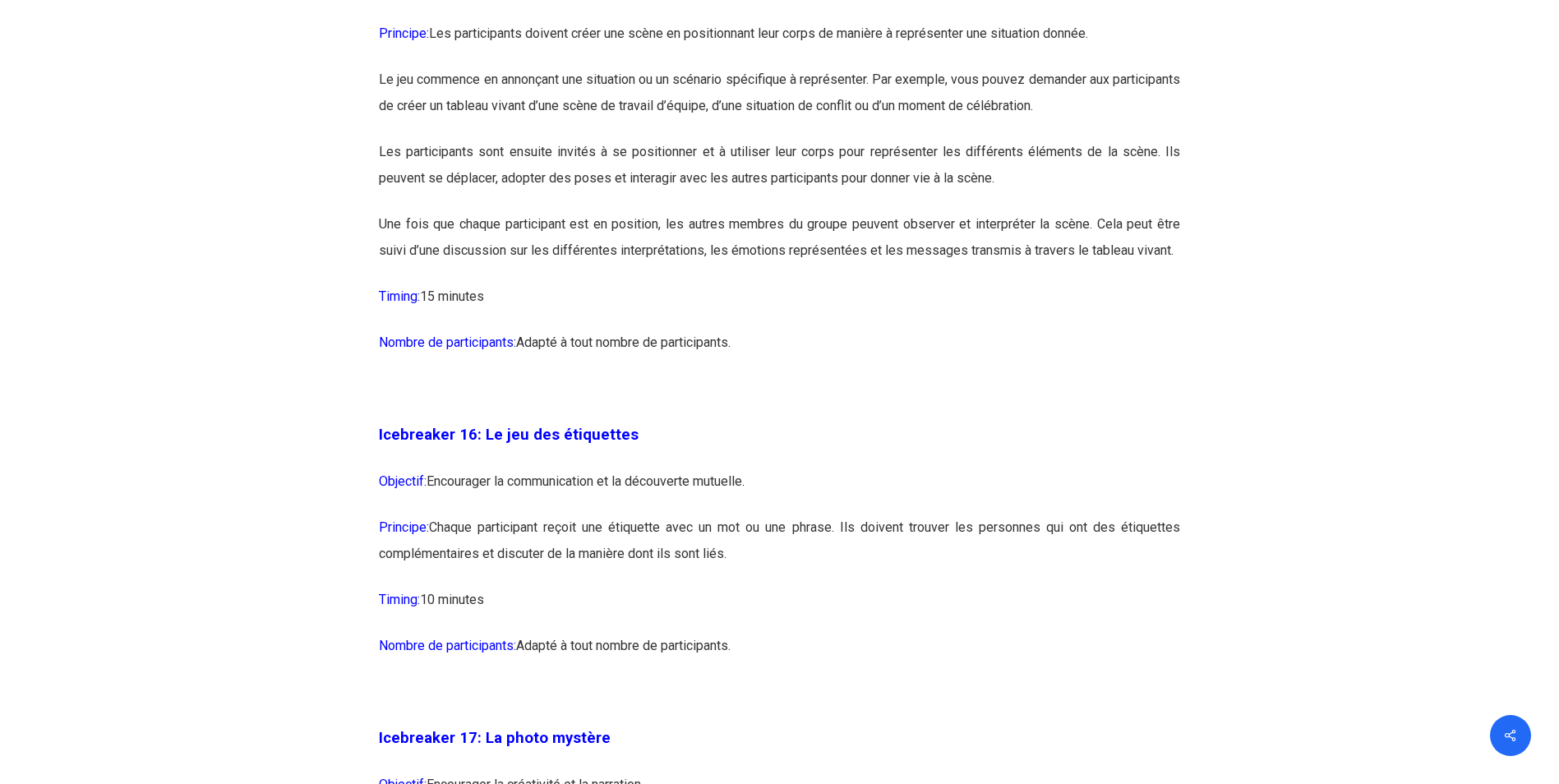
scroll to position [8792, 0]
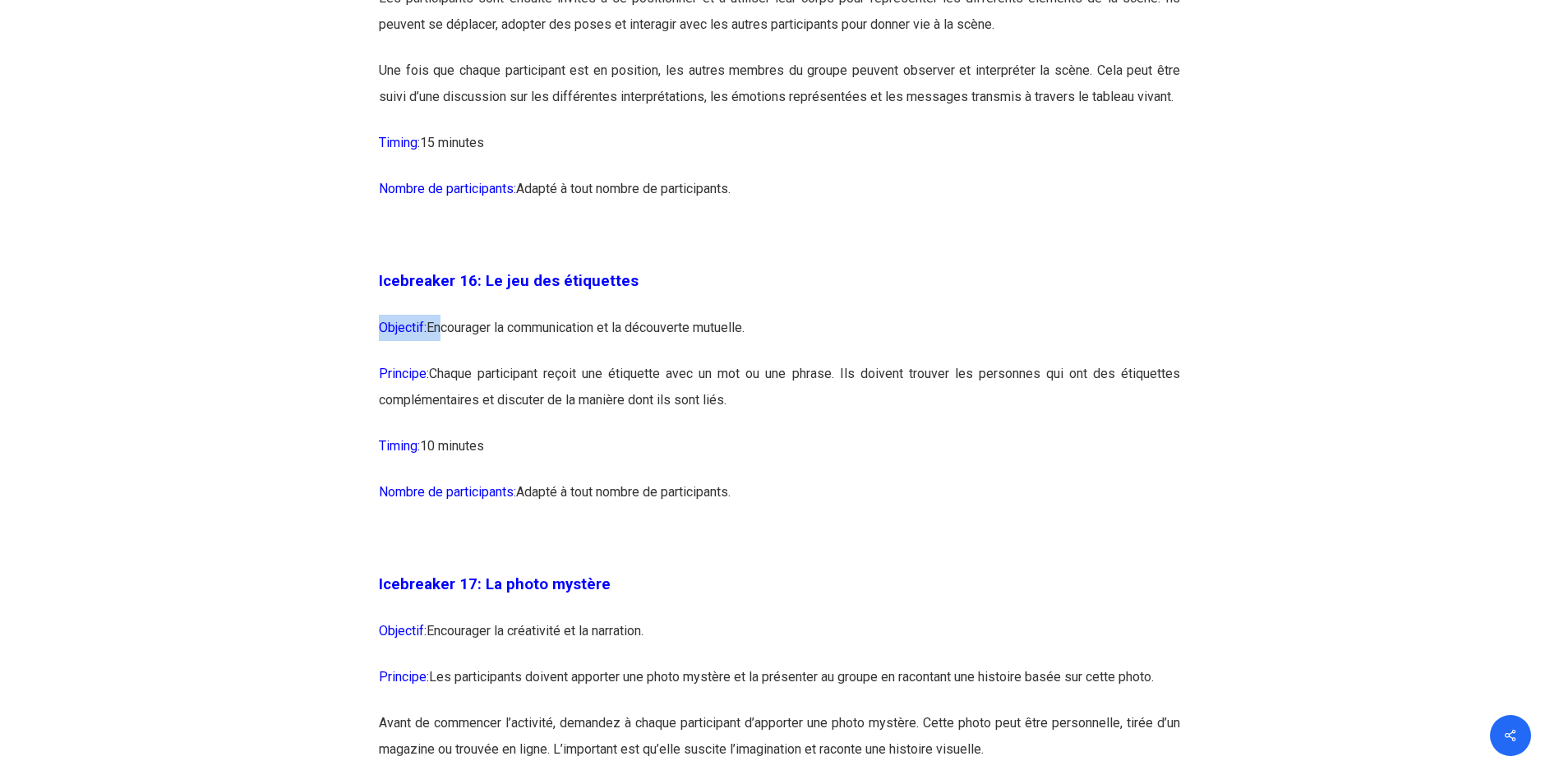
drag, startPoint x: 471, startPoint y: 378, endPoint x: 930, endPoint y: 350, distance: 459.9
click at [930, 350] on div "Icebreaker 1: Nommez votre super-pouvoir ! Objectif: Encourager l’expression in…" at bounding box center [779, 493] width 801 height 15541
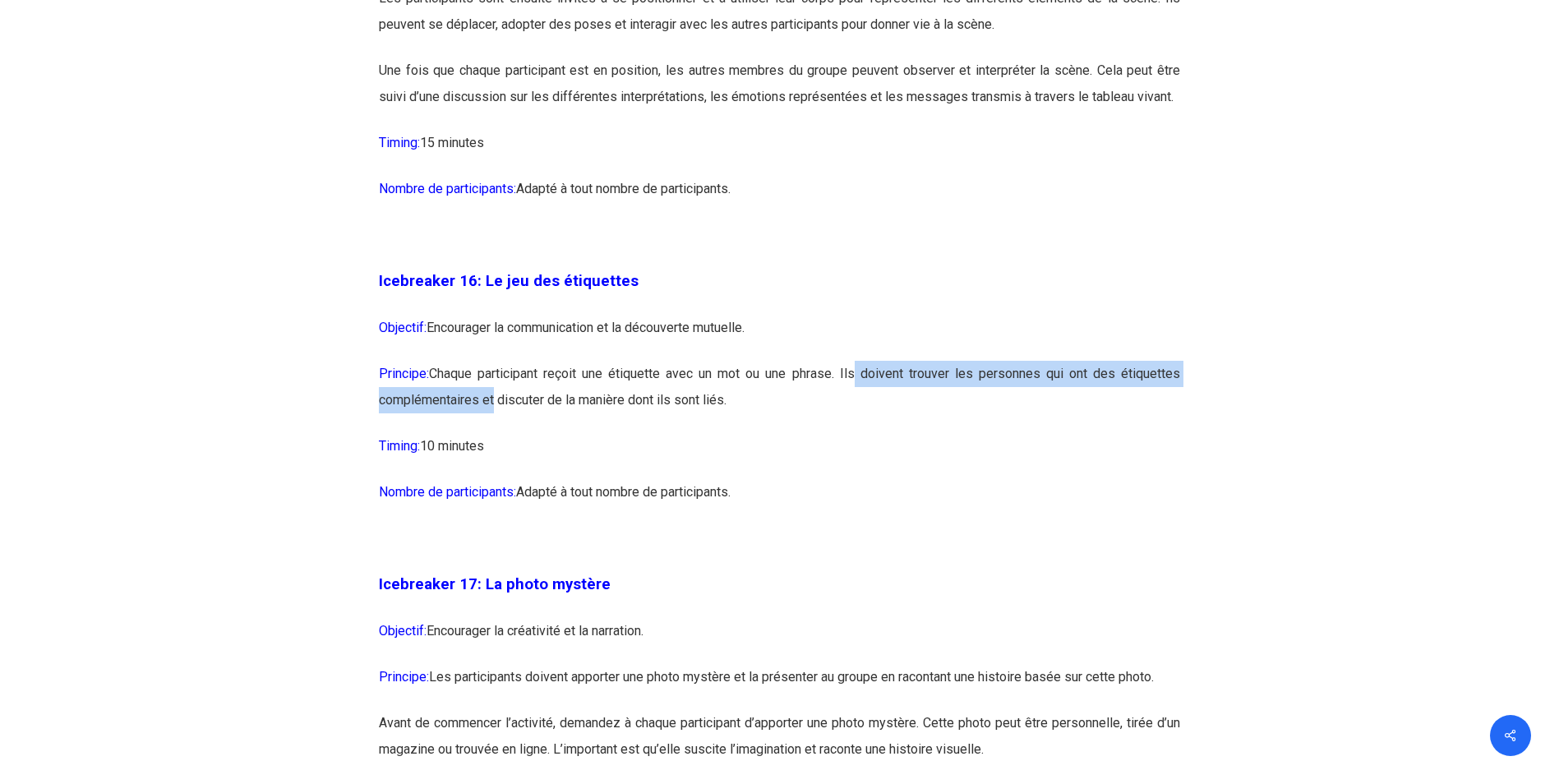
drag, startPoint x: 493, startPoint y: 449, endPoint x: 854, endPoint y: 428, distance: 361.6
click at [854, 428] on p "Principe: Chaque participant reçoit une étiquette avec un mot ou une phrase. Il…" at bounding box center [779, 397] width 801 height 72
drag, startPoint x: 854, startPoint y: 428, endPoint x: 882, endPoint y: 481, distance: 59.9
click at [882, 433] on p "Principe: Chaque participant reçoit une étiquette avec un mot ou une phrase. Il…" at bounding box center [779, 397] width 801 height 72
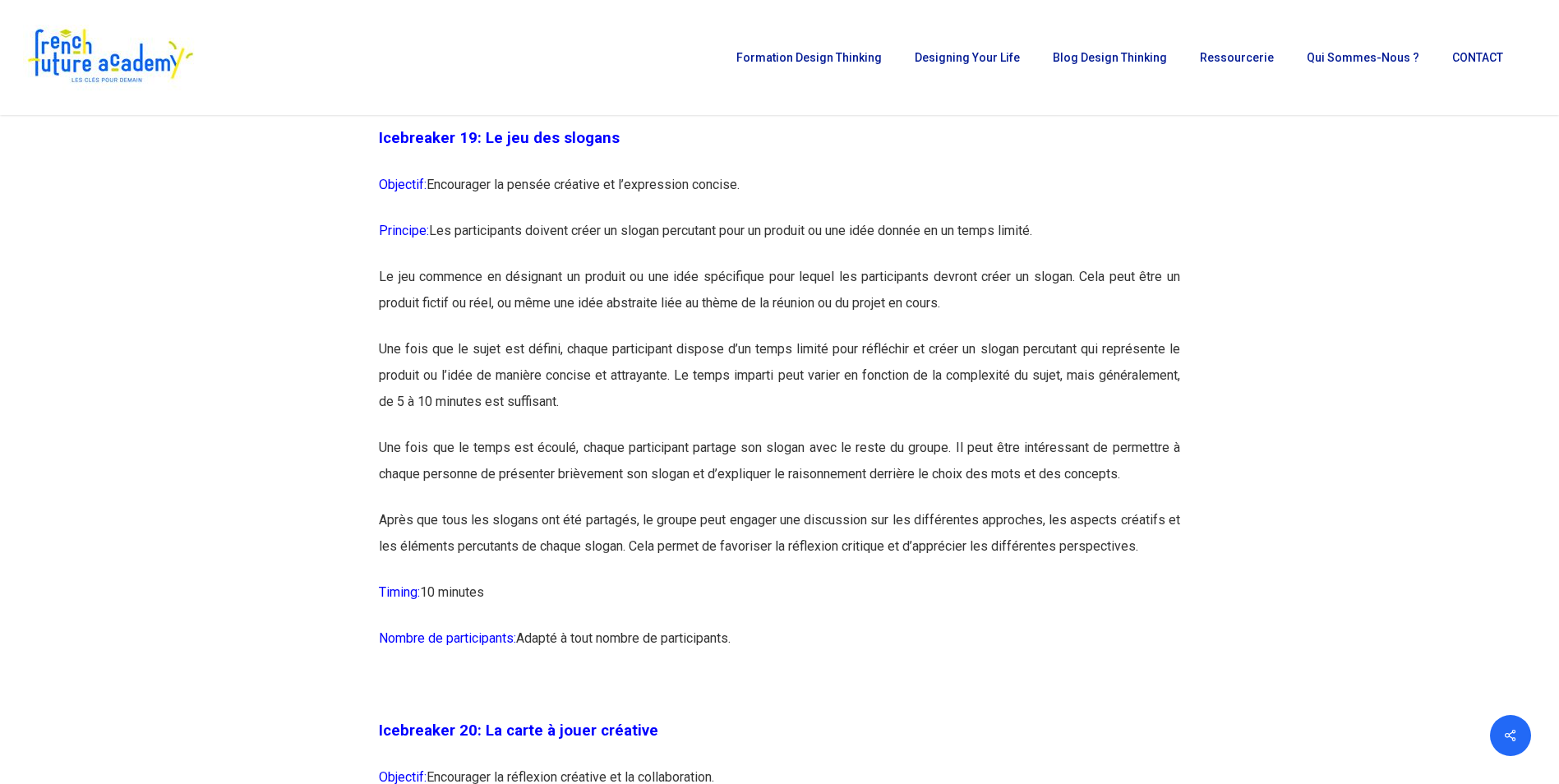
scroll to position [10435, 0]
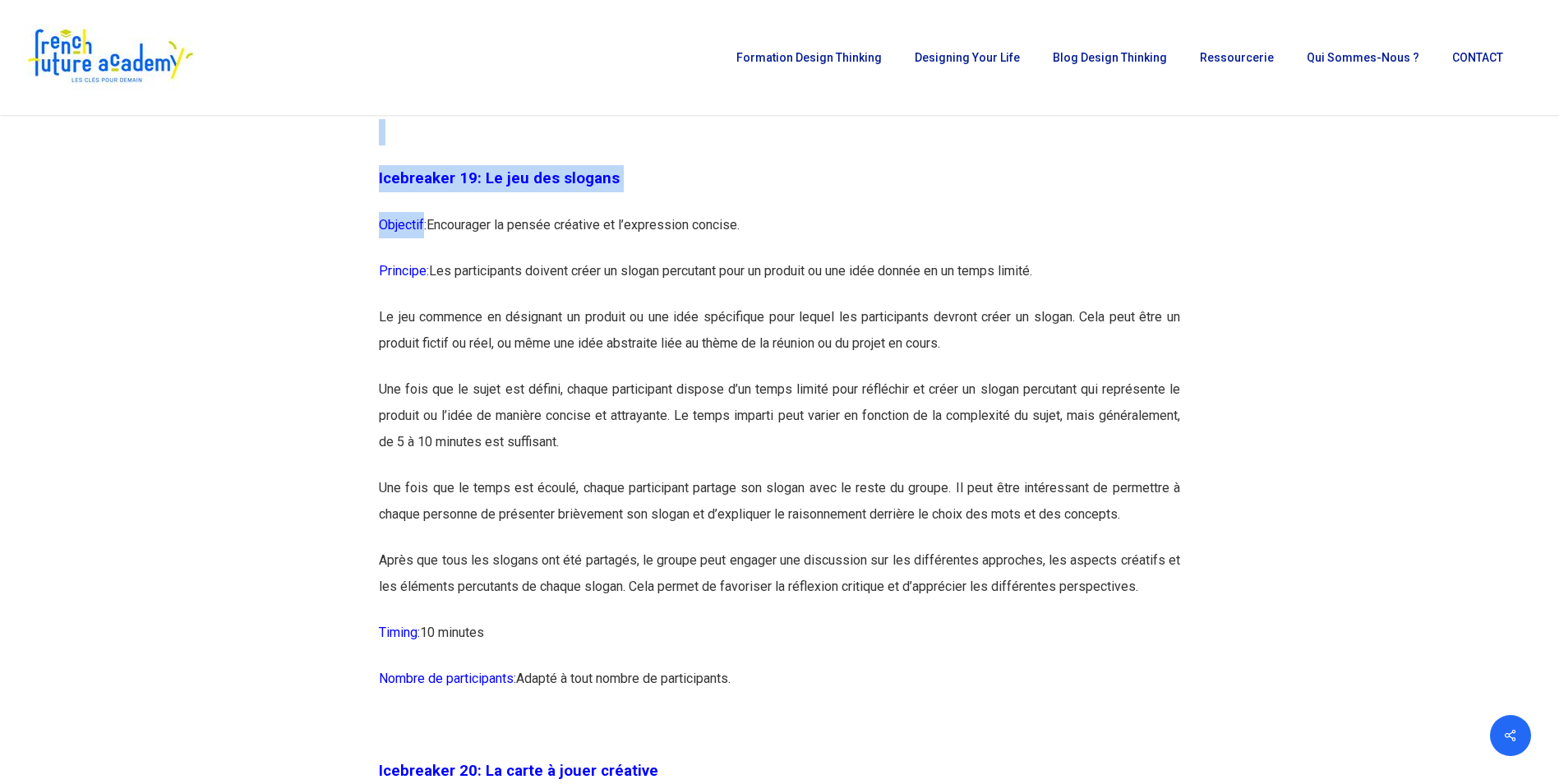
drag, startPoint x: 425, startPoint y: 275, endPoint x: 1205, endPoint y: 599, distance: 844.6
click at [856, 607] on p "Après que tous les slogans ont été partagés, le groupe peut engager une discuss…" at bounding box center [779, 583] width 801 height 72
click at [582, 666] on p "Timing: 10 minutes" at bounding box center [779, 643] width 801 height 46
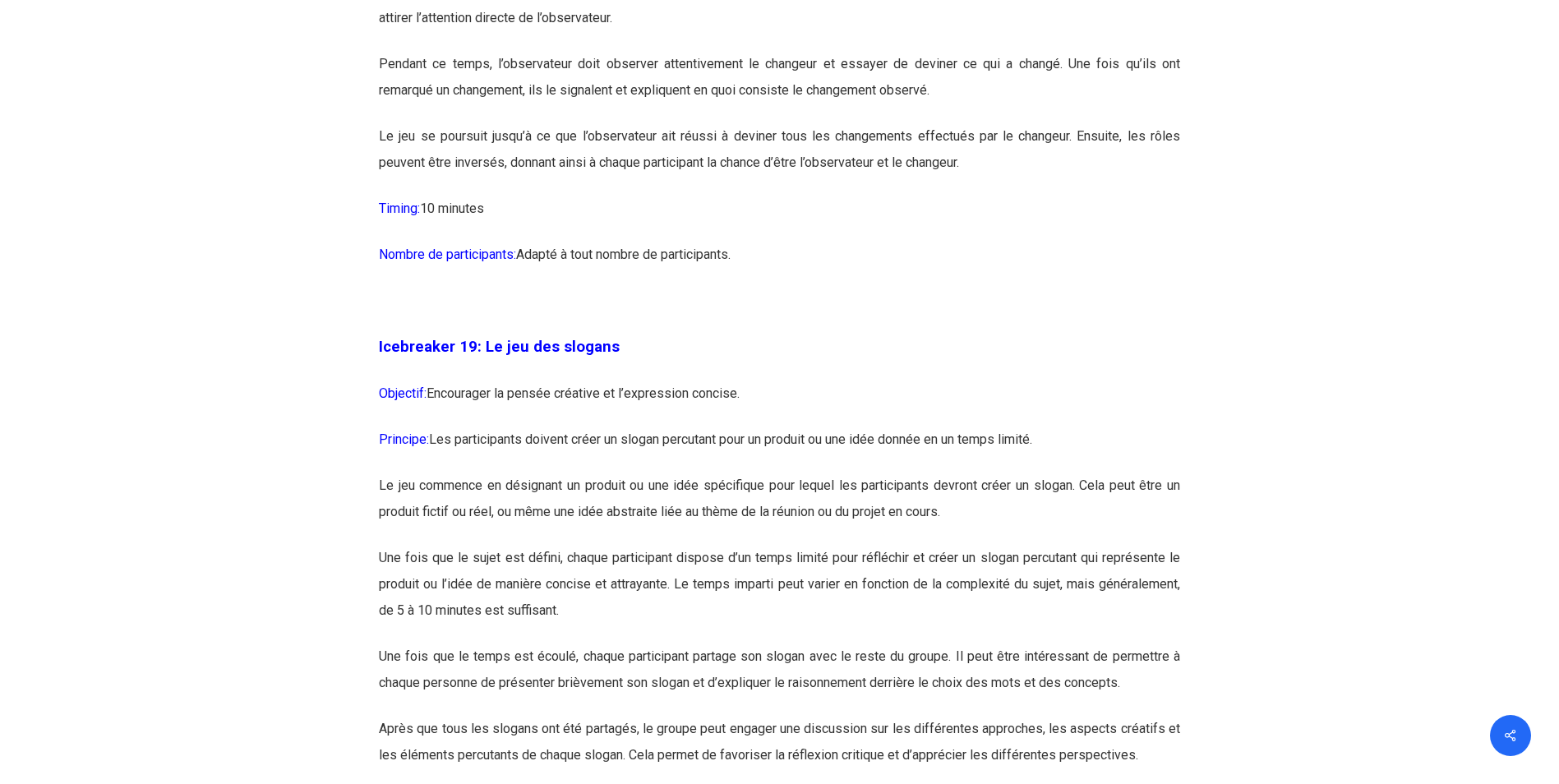
scroll to position [10271, 0]
